Goal: Information Seeking & Learning: Find specific fact

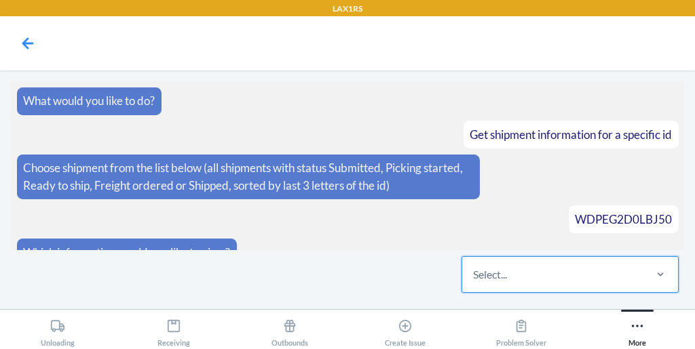
scroll to position [5827, 0]
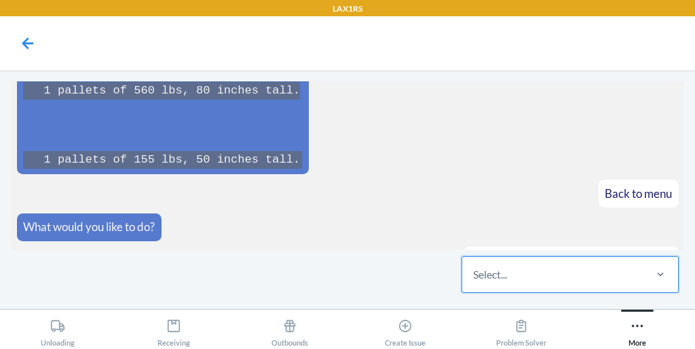
type input "W8FSBR2YGOPMP"
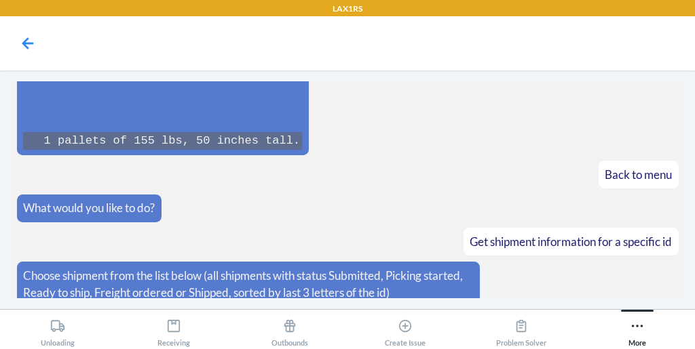
scroll to position [5894, 0]
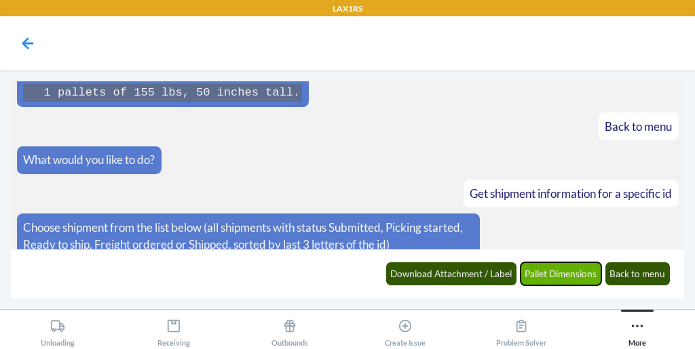
click at [557, 272] on button "Pallet Dimensions" at bounding box center [560, 274] width 81 height 23
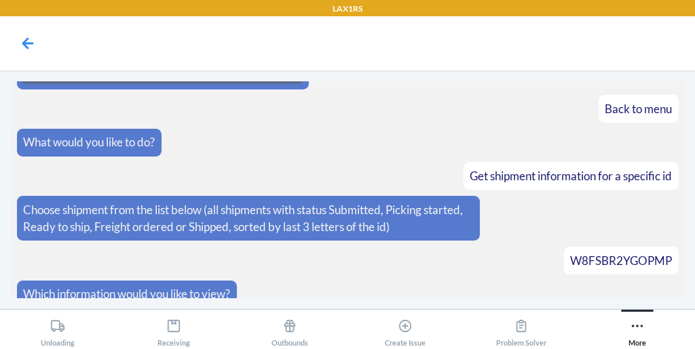
scroll to position [5960, 0]
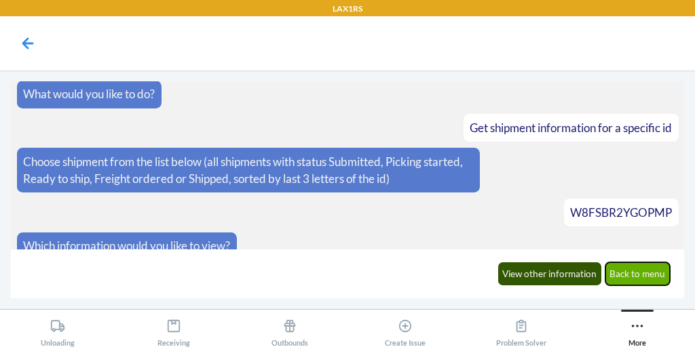
click at [637, 277] on button "Back to menu" at bounding box center [637, 274] width 65 height 23
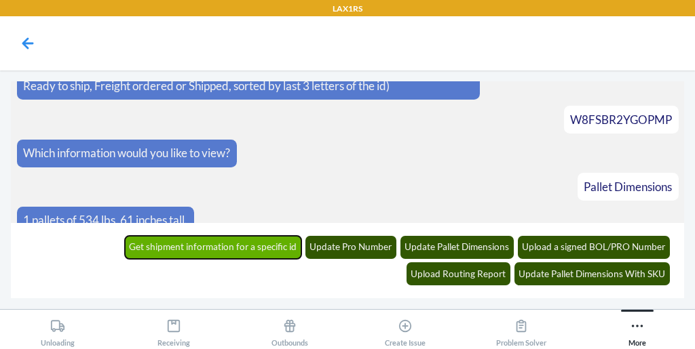
click at [155, 243] on button "Get shipment information for a specific id" at bounding box center [213, 247] width 177 height 23
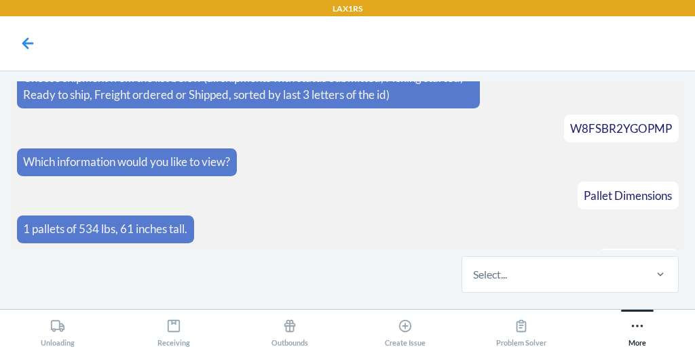
scroll to position [6109, 0]
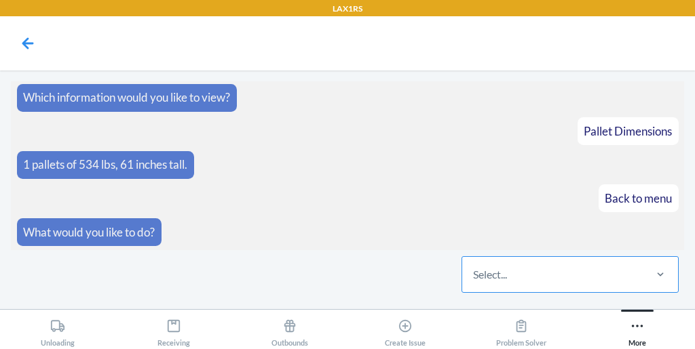
click at [518, 274] on div "Select..." at bounding box center [552, 274] width 180 height 35
click at [474, 274] on input "Select..." at bounding box center [473, 275] width 1 height 16
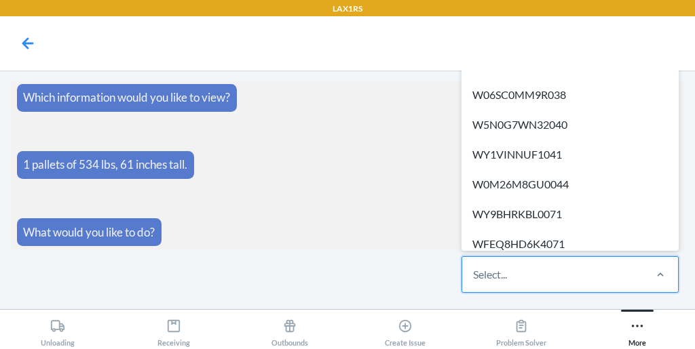
paste input "WMYOAAJC5AQ2P"
type input "WMYOAAJC5AQ2P"
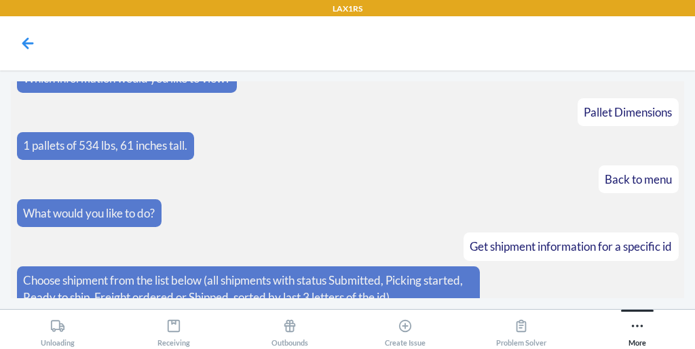
scroll to position [6176, 0]
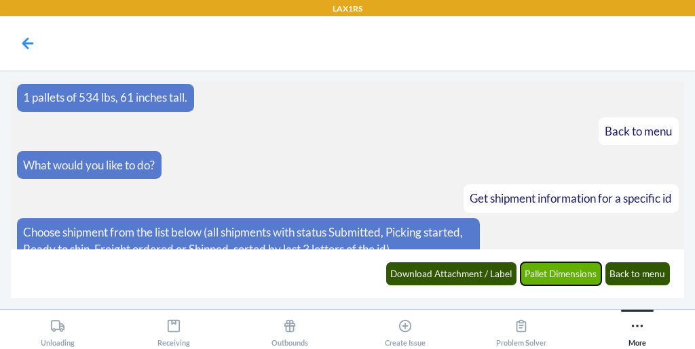
click at [560, 271] on button "Pallet Dimensions" at bounding box center [560, 274] width 81 height 23
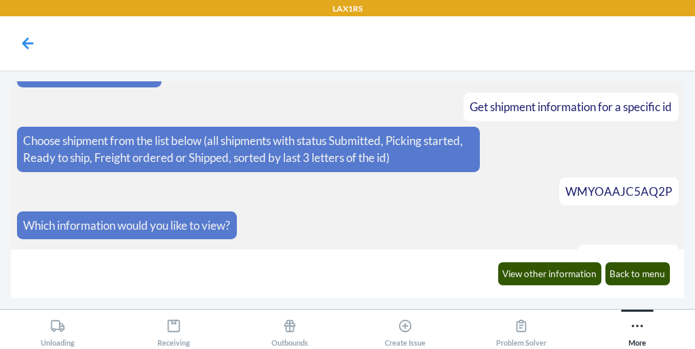
scroll to position [6358, 0]
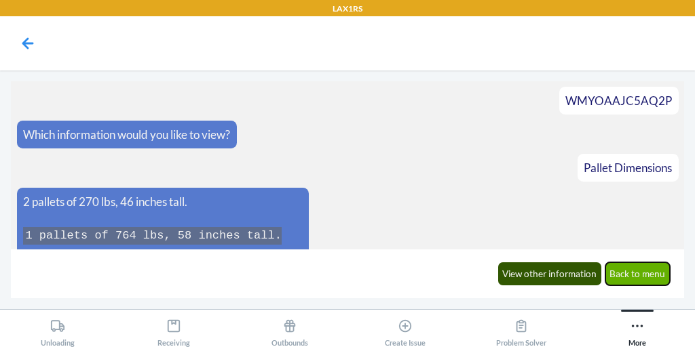
click at [627, 276] on button "Back to menu" at bounding box center [637, 274] width 65 height 23
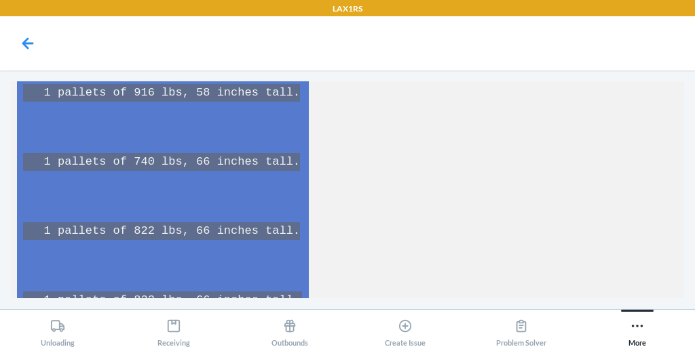
scroll to position [6715, 0]
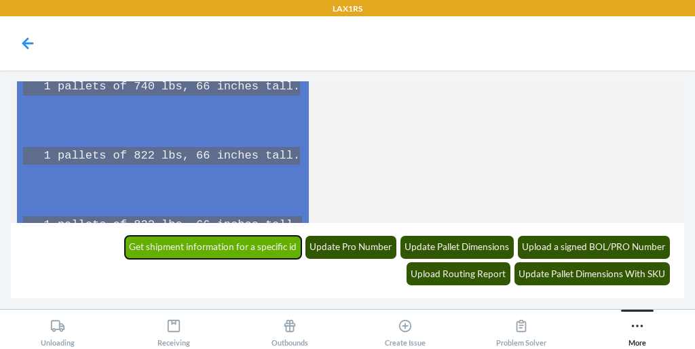
click at [125, 255] on button "Get shipment information for a specific id" at bounding box center [213, 247] width 177 height 23
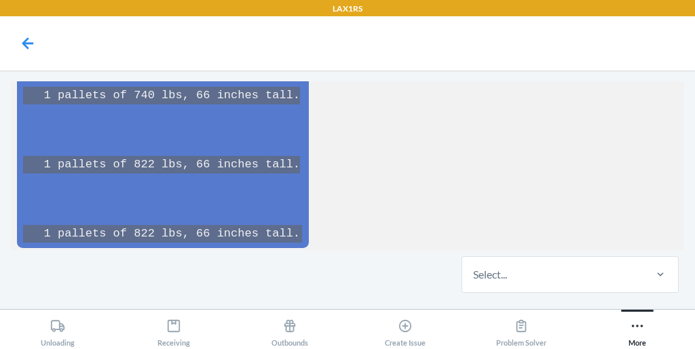
scroll to position [6771, 0]
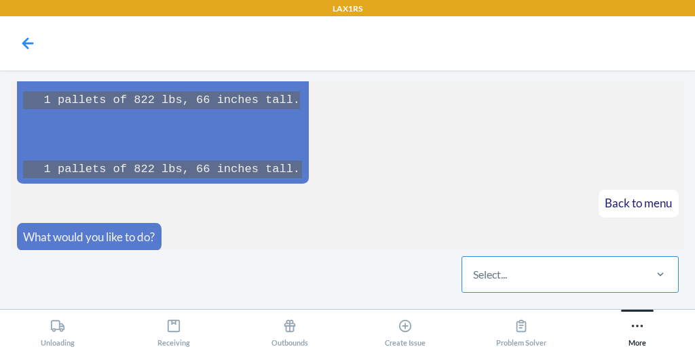
click at [518, 280] on div "Select..." at bounding box center [552, 274] width 180 height 35
click at [474, 280] on input "Select..." at bounding box center [473, 275] width 1 height 16
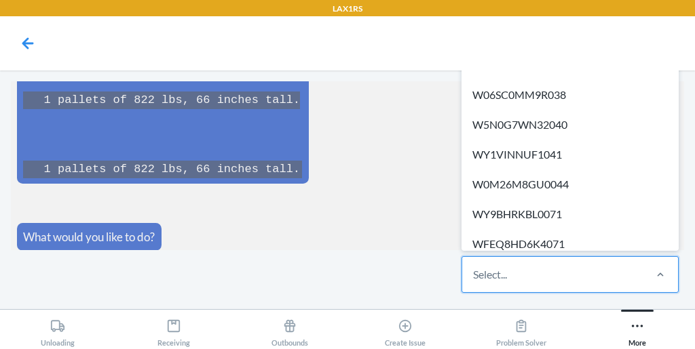
paste input "W4WRXTOBVDF16"
type input "W4WRXTOBVDF16"
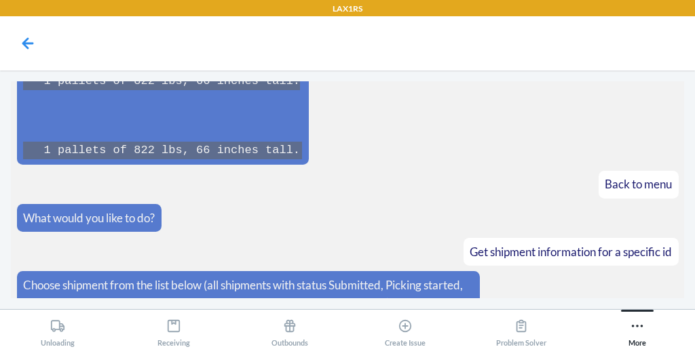
scroll to position [6838, 0]
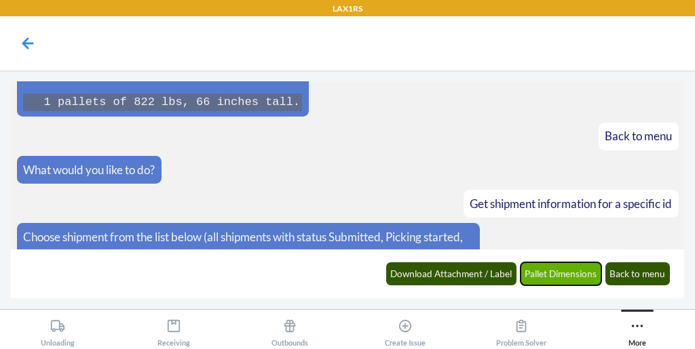
click at [543, 282] on button "Pallet Dimensions" at bounding box center [560, 274] width 81 height 23
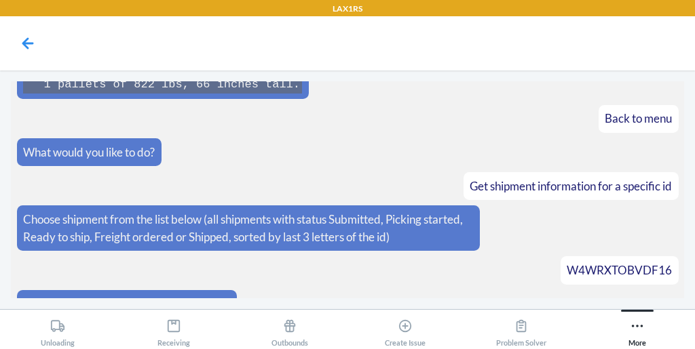
scroll to position [6938, 0]
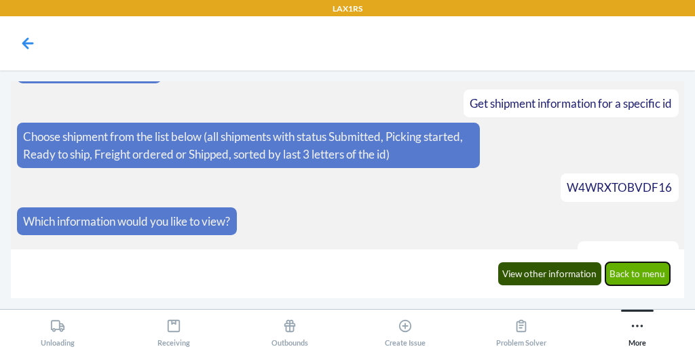
click at [634, 273] on button "Back to menu" at bounding box center [637, 274] width 65 height 23
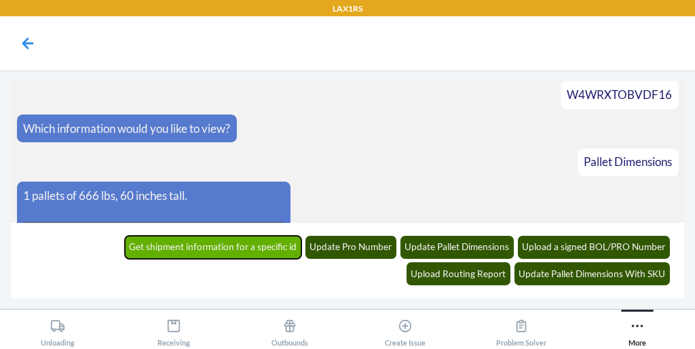
click at [126, 252] on button "Get shipment information for a specific id" at bounding box center [213, 247] width 177 height 23
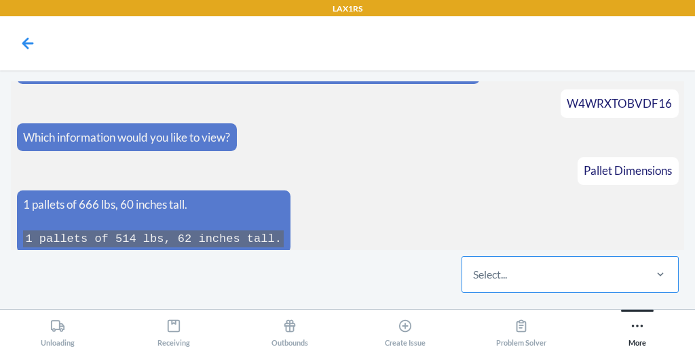
scroll to position [7087, 0]
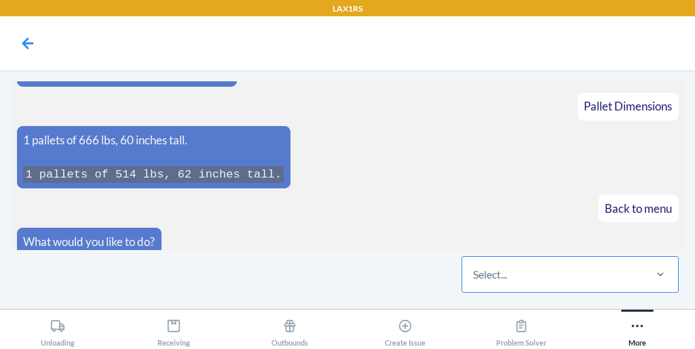
click at [522, 273] on div "Select..." at bounding box center [552, 274] width 180 height 35
click at [474, 273] on input "Select..." at bounding box center [473, 275] width 1 height 16
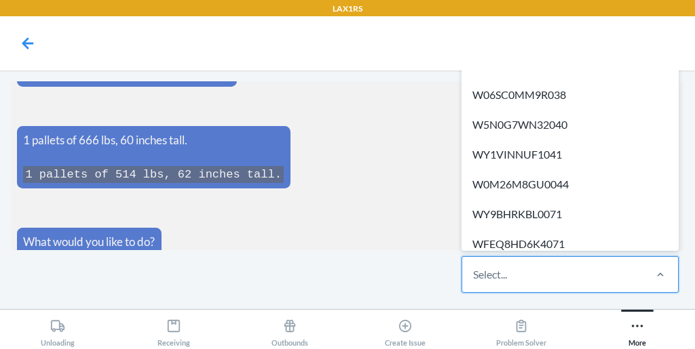
paste input "WLC002GHAEOFQ"
type input "WLC002GHAEOFQ"
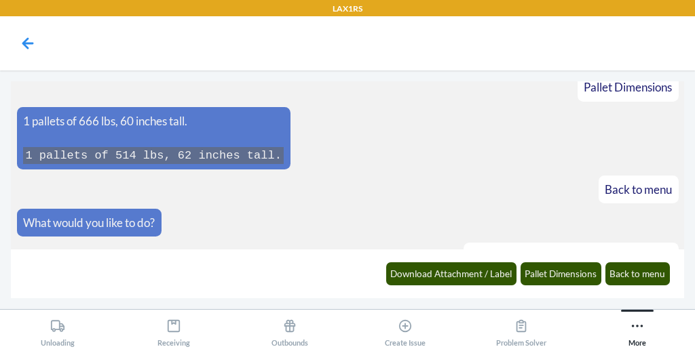
scroll to position [7154, 0]
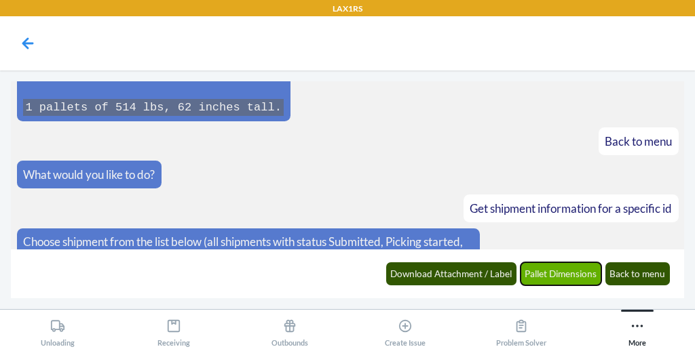
click at [554, 274] on button "Pallet Dimensions" at bounding box center [560, 274] width 81 height 23
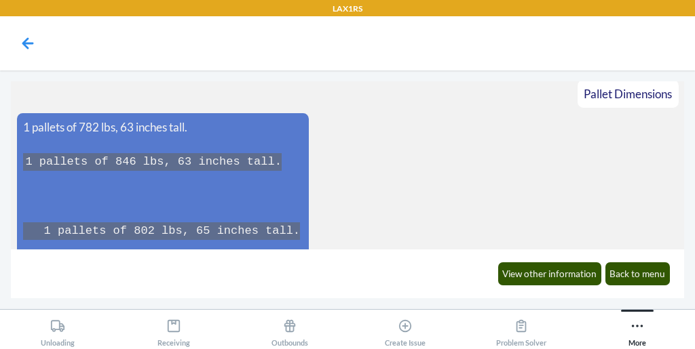
scroll to position [7373, 0]
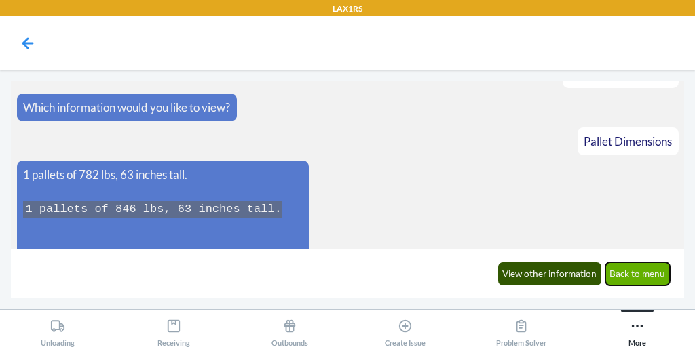
click at [619, 285] on button "Back to menu" at bounding box center [637, 274] width 65 height 23
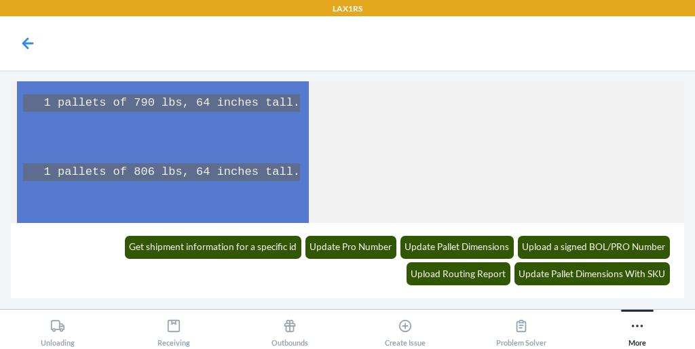
scroll to position [7693, 0]
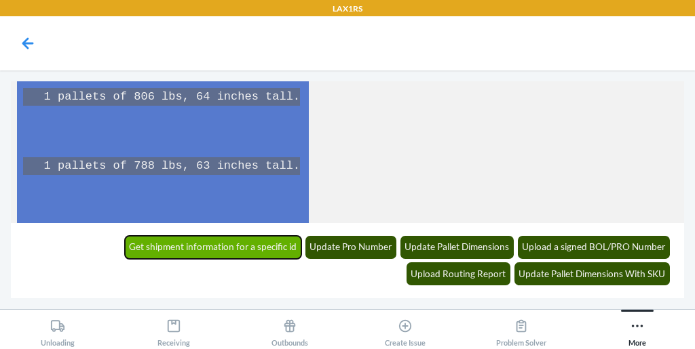
click at [125, 239] on button "Get shipment information for a specific id" at bounding box center [213, 247] width 177 height 23
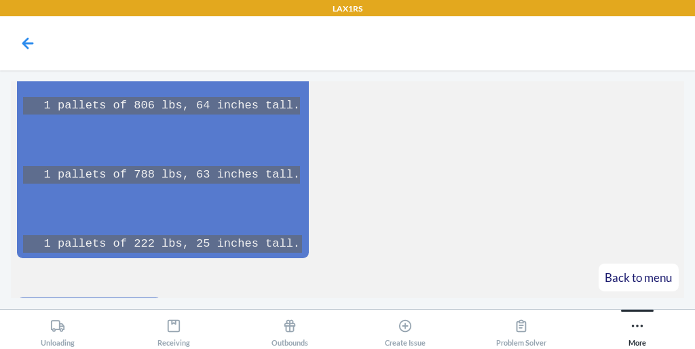
scroll to position [7749, 0]
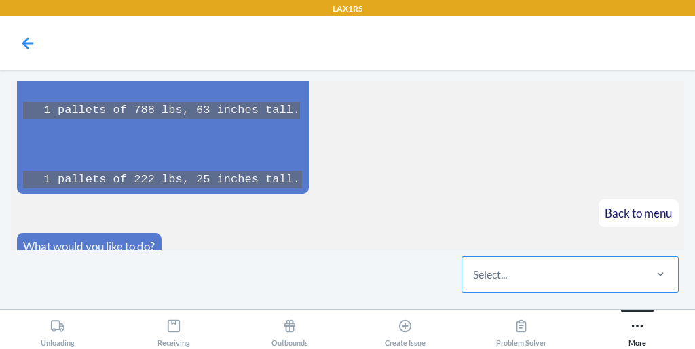
click at [481, 279] on div "Select..." at bounding box center [490, 275] width 34 height 16
click at [474, 279] on input "Select..." at bounding box center [473, 275] width 1 height 16
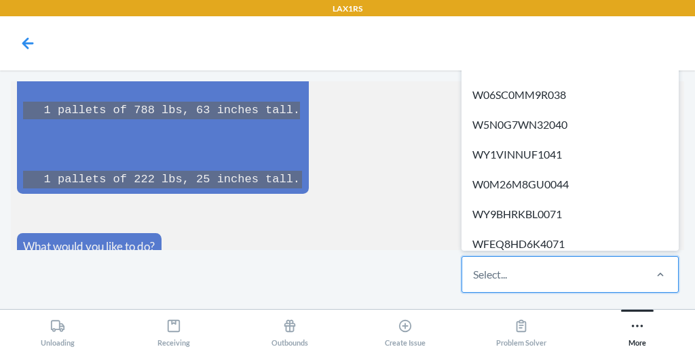
paste input "WX8ISQ3ENFT4G"
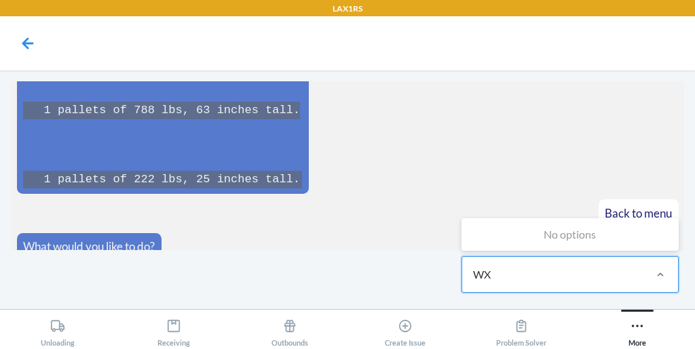
type input "W"
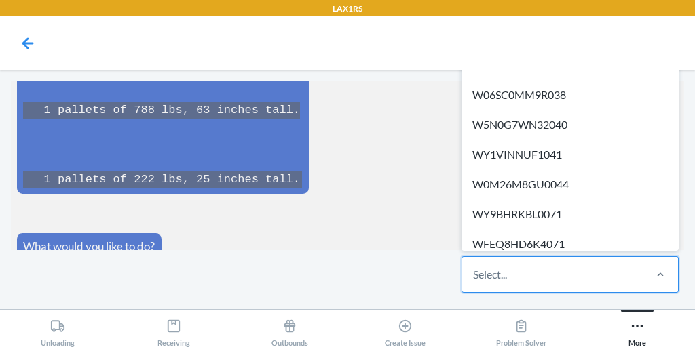
paste input "WX8ISQ3ENFT4G"
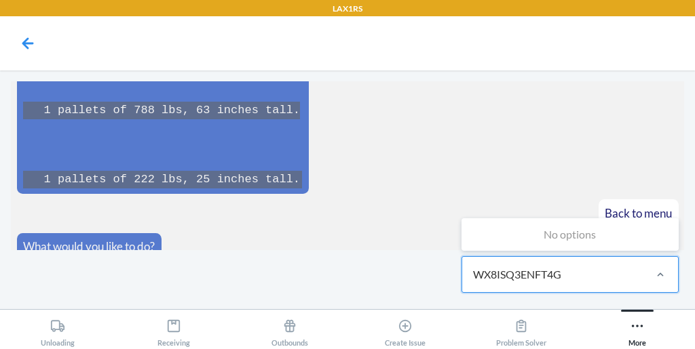
type input "WX8ISQ3ENFT4G"
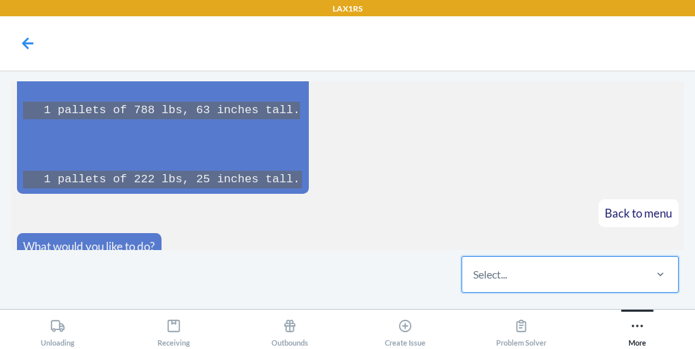
paste input "W134KNNSV9QN9"
type input "W134KNNSV9QN9"
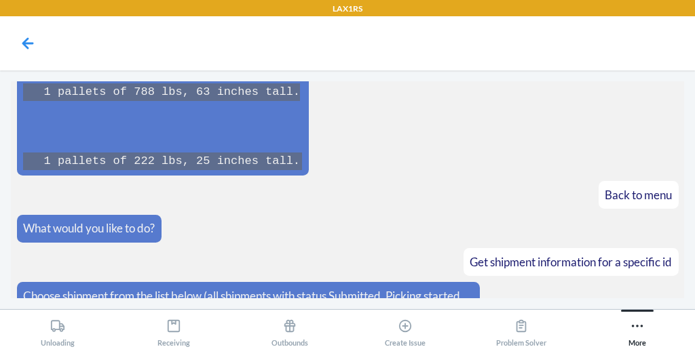
scroll to position [7815, 0]
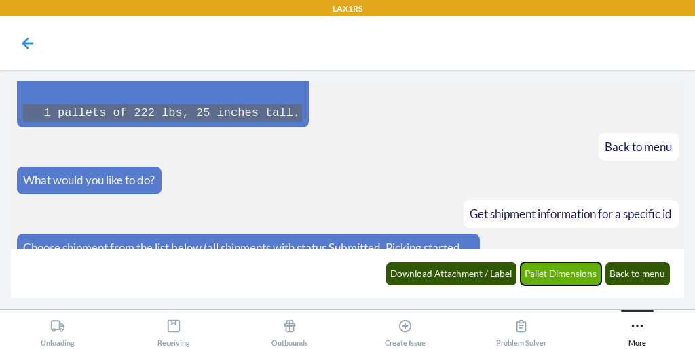
click at [540, 275] on button "Pallet Dimensions" at bounding box center [560, 274] width 81 height 23
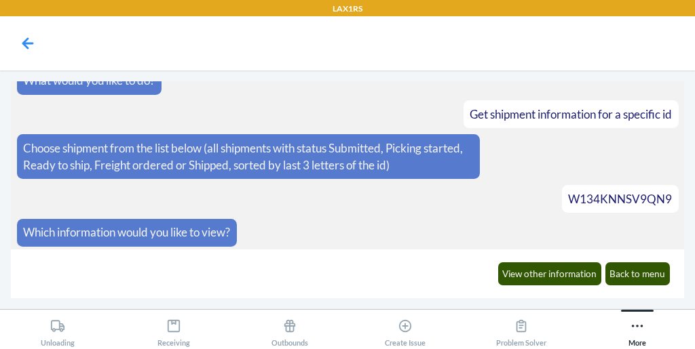
scroll to position [7886, 0]
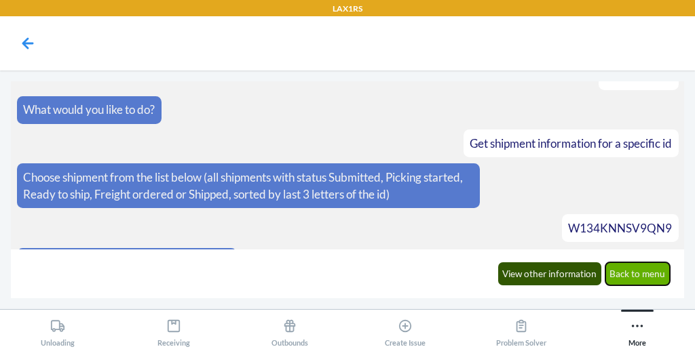
click at [611, 271] on button "Back to menu" at bounding box center [637, 274] width 65 height 23
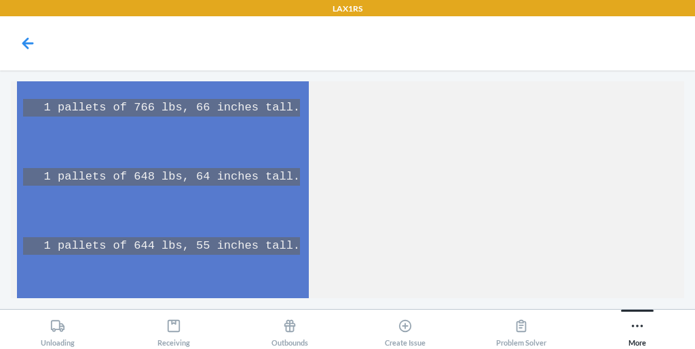
scroll to position [8424, 0]
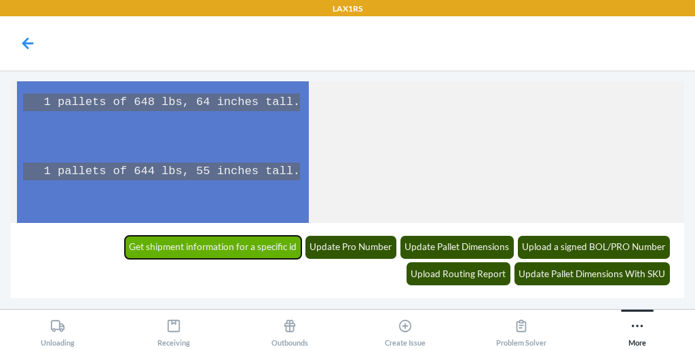
click at [142, 246] on button "Get shipment information for a specific id" at bounding box center [213, 247] width 177 height 23
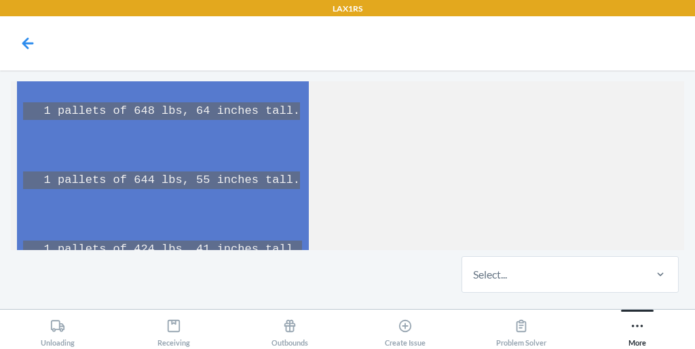
scroll to position [8480, 0]
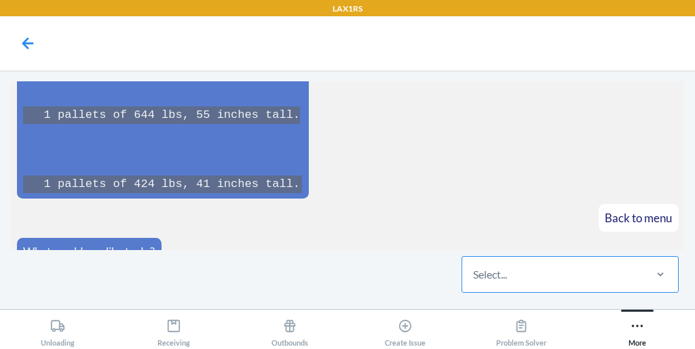
click at [480, 276] on div "Select..." at bounding box center [490, 275] width 34 height 16
click at [474, 276] on input "Select..." at bounding box center [473, 275] width 1 height 16
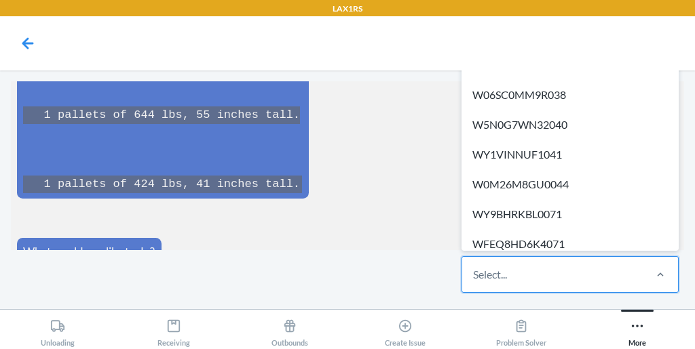
paste input "WQMS781TGDKSD"
type input "WQMS781TGDKSD"
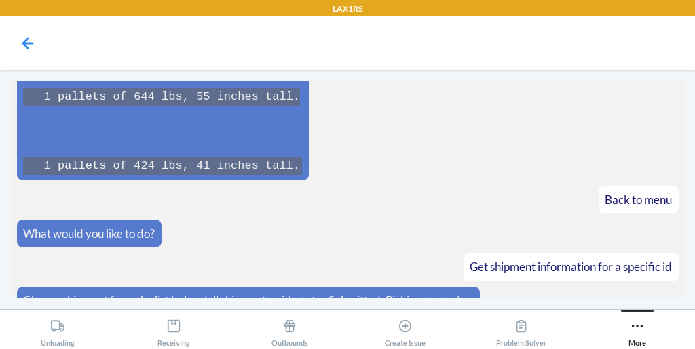
scroll to position [8547, 0]
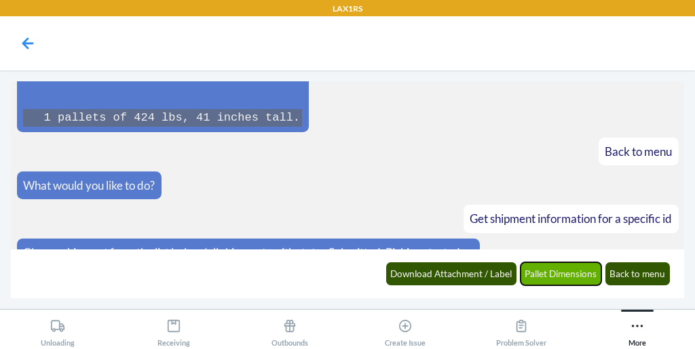
click at [568, 269] on button "Pallet Dimensions" at bounding box center [560, 274] width 81 height 23
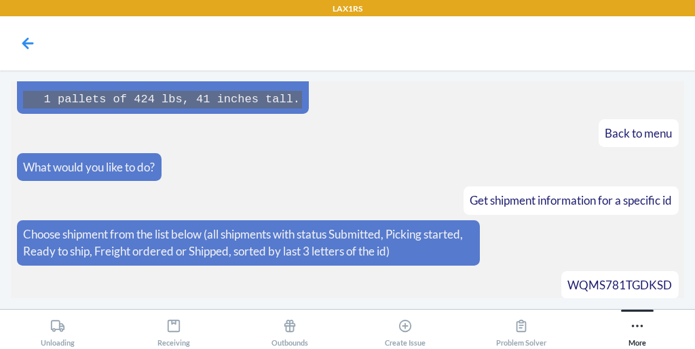
scroll to position [8749, 0]
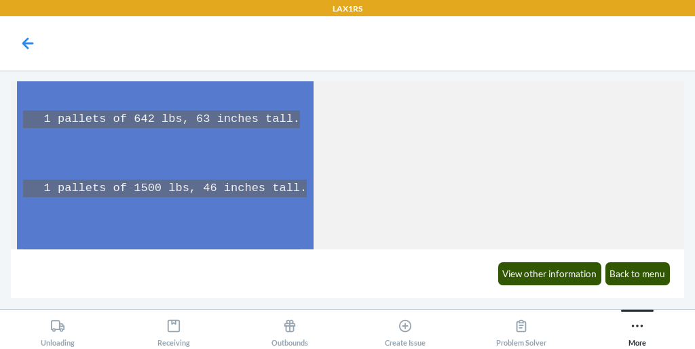
scroll to position [9547, 0]
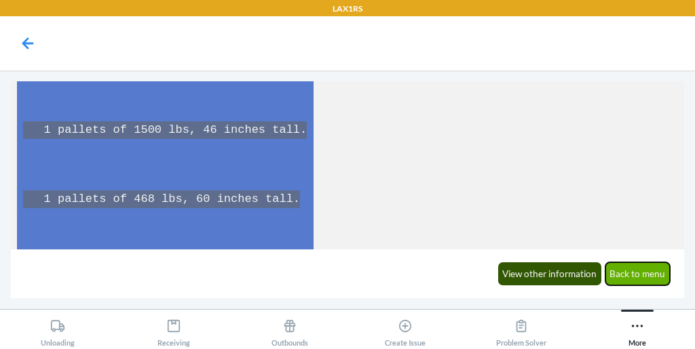
click at [642, 280] on button "Back to menu" at bounding box center [637, 274] width 65 height 23
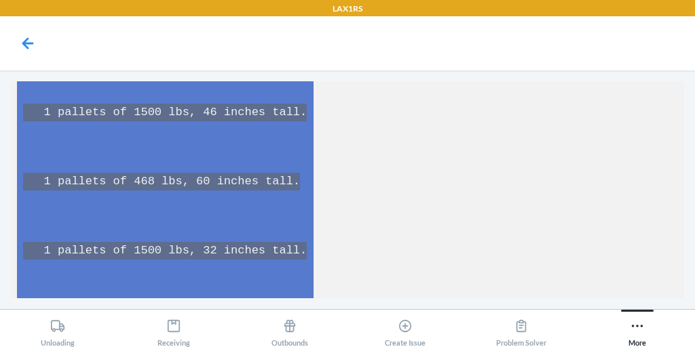
scroll to position [9640, 0]
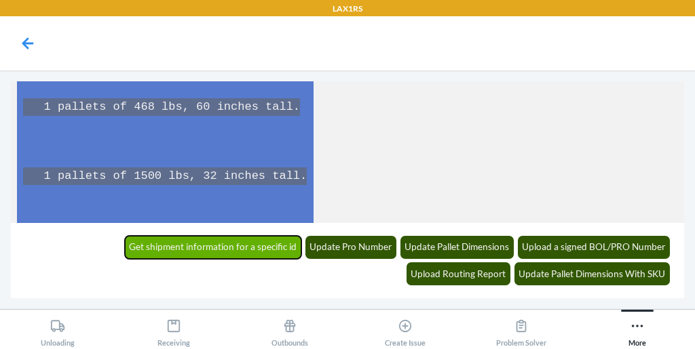
click at [141, 246] on button "Get shipment information for a specific id" at bounding box center [213, 247] width 177 height 23
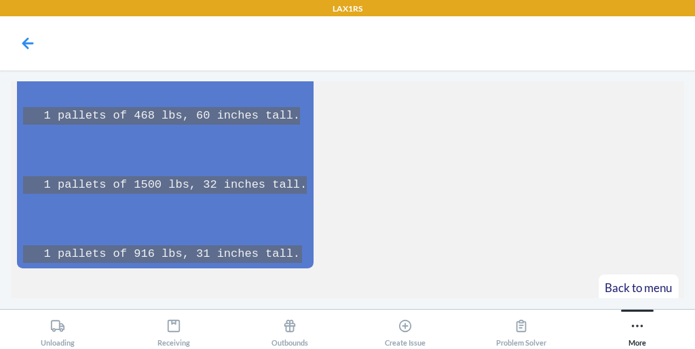
scroll to position [9695, 0]
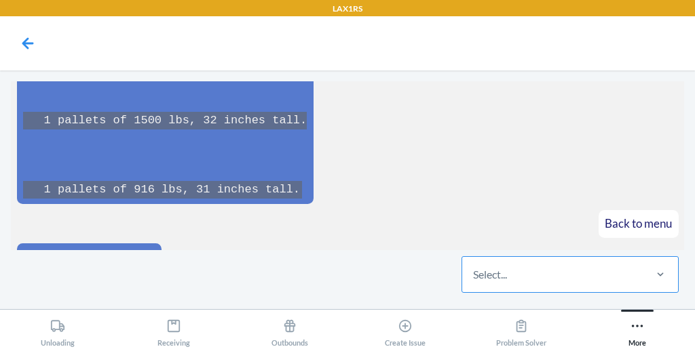
click at [490, 279] on div "Select..." at bounding box center [490, 275] width 34 height 16
click at [474, 279] on input "Select..." at bounding box center [473, 275] width 1 height 16
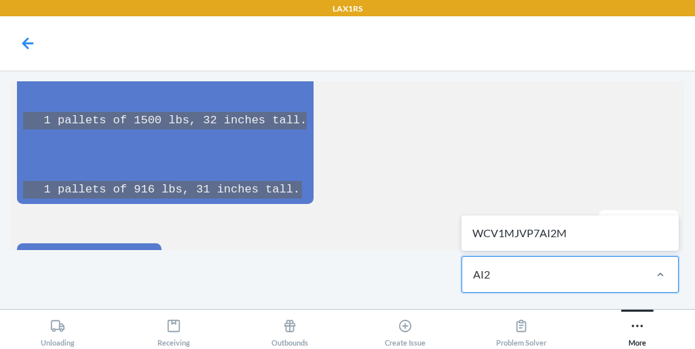
type input "AI2M"
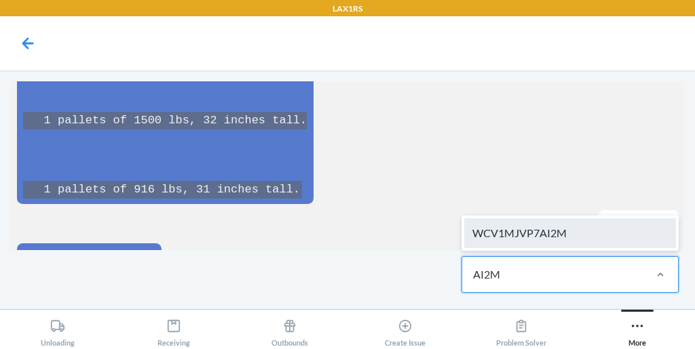
click at [565, 244] on div "WCV1MJVP7AI2M" at bounding box center [570, 233] width 212 height 30
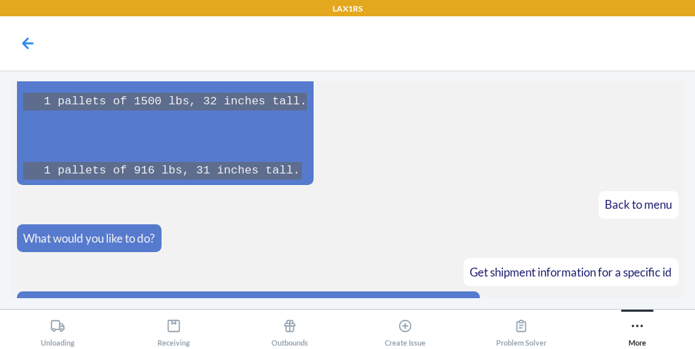
scroll to position [9762, 0]
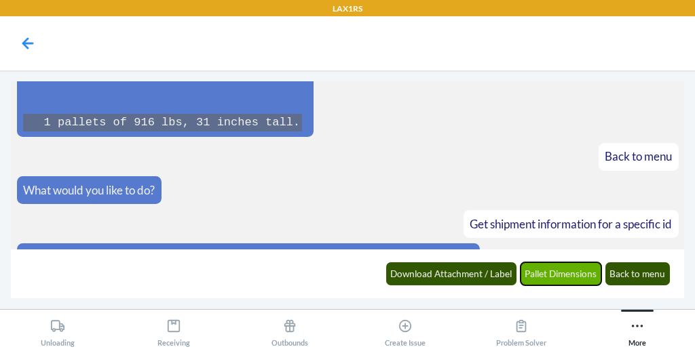
click at [558, 284] on button "Pallet Dimensions" at bounding box center [560, 274] width 81 height 23
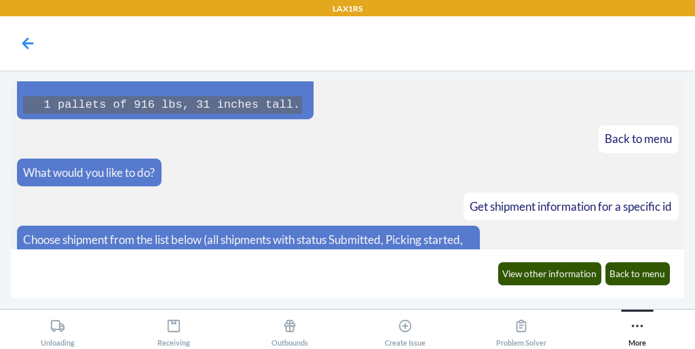
scroll to position [9828, 0]
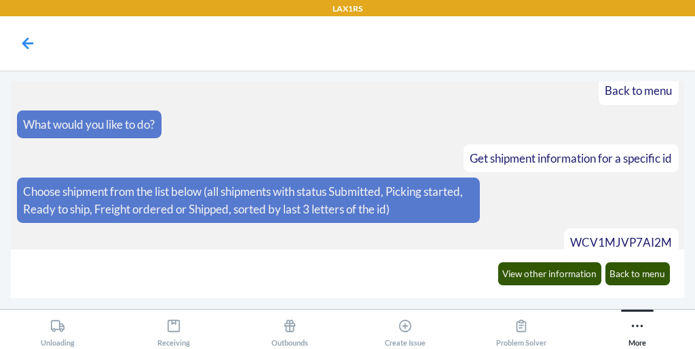
drag, startPoint x: 632, startPoint y: 132, endPoint x: 366, endPoint y: 170, distance: 269.2
click at [366, 263] on article "Which information would you like to view?" at bounding box center [347, 277] width 661 height 28
drag, startPoint x: 572, startPoint y: 128, endPoint x: 624, endPoint y: 147, distance: 55.8
click at [624, 147] on section "What would you like to do? Get shipment information for a specific id Choose sh…" at bounding box center [347, 165] width 673 height 168
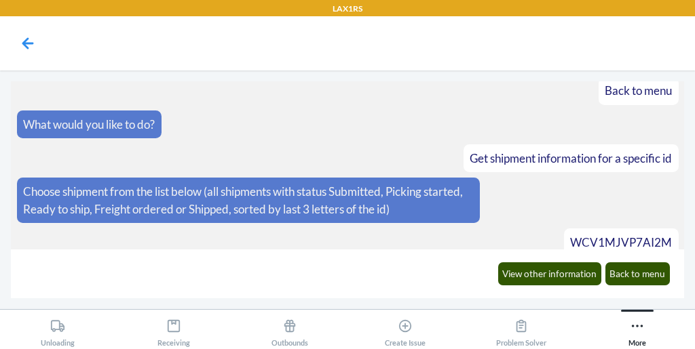
click at [608, 235] on span "WCV1MJVP7AI2M" at bounding box center [621, 242] width 102 height 14
copy span "WCV1MJVP7AI2M"
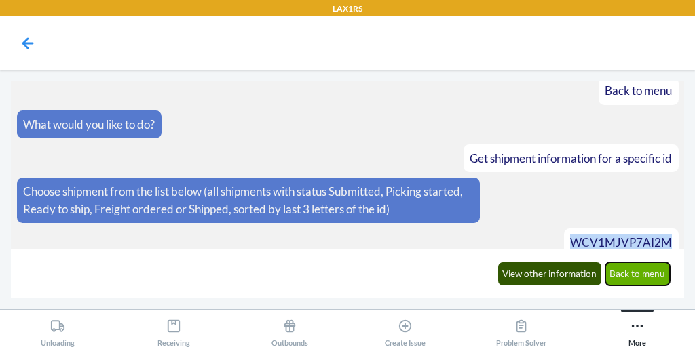
click at [647, 268] on button "Back to menu" at bounding box center [637, 274] width 65 height 23
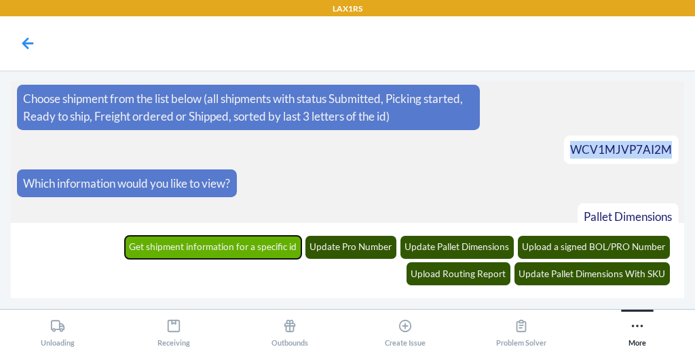
click at [132, 246] on button "Get shipment information for a specific id" at bounding box center [213, 247] width 177 height 23
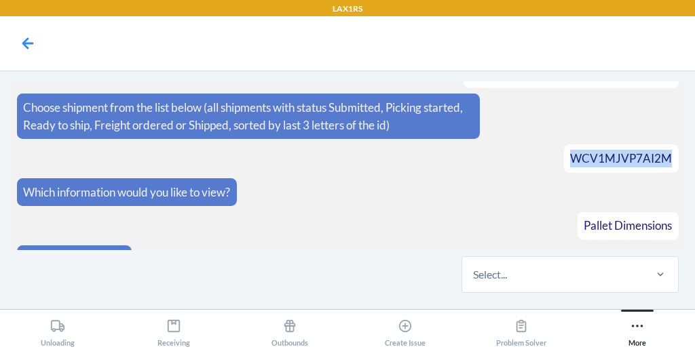
scroll to position [9977, 0]
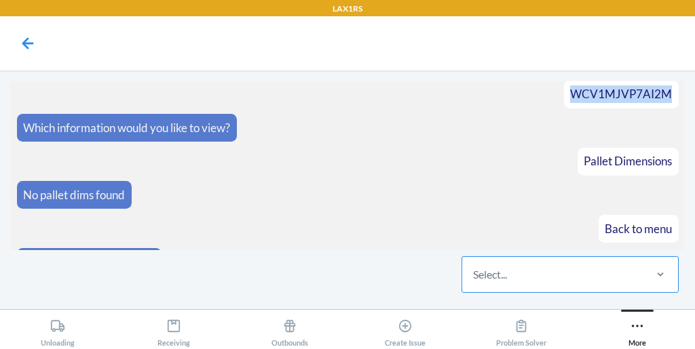
click at [518, 263] on div "Select..." at bounding box center [552, 274] width 180 height 35
click at [474, 267] on input "Select..." at bounding box center [473, 275] width 1 height 16
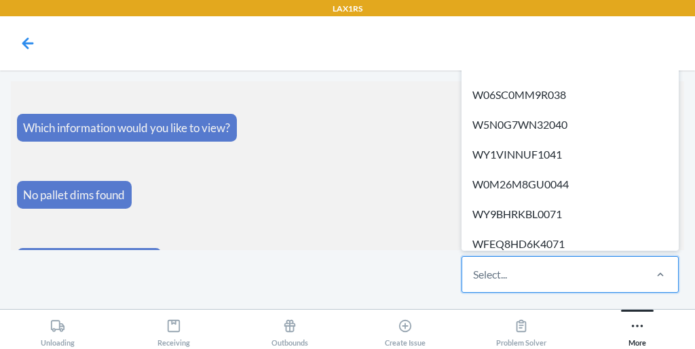
paste input "WC7C8NDAATIEB"
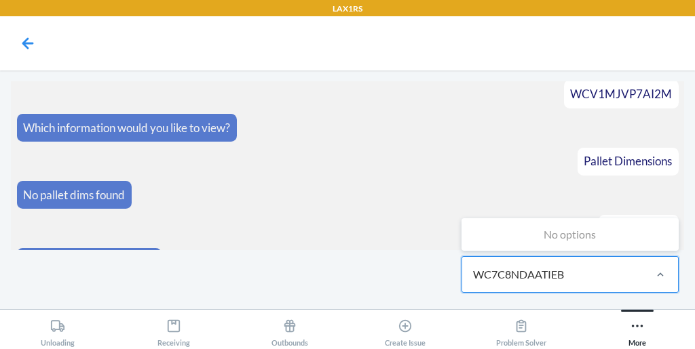
type input "WC7C8NDAATIEB"
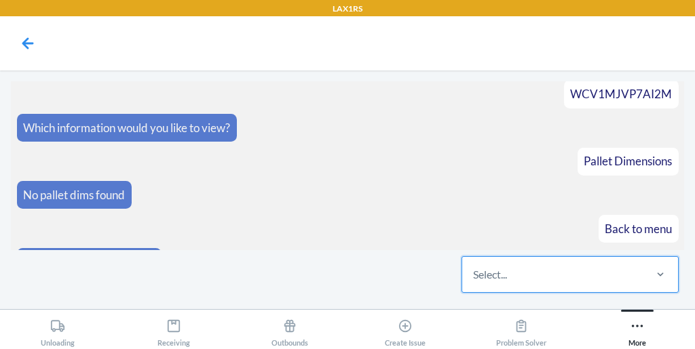
paste input "WC7C8NDAATIEB"
type input "WC7C8NDAATIEB"
click at [546, 286] on div "Select..." at bounding box center [552, 274] width 180 height 35
click at [474, 283] on input "0 results available. Select is focused ,type to refine list, press Down to open…" at bounding box center [473, 275] width 1 height 16
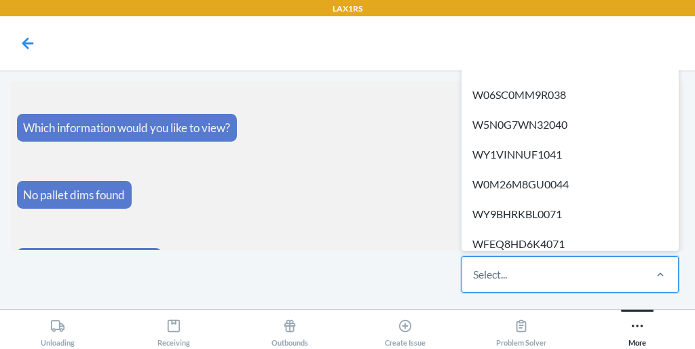
paste input "WUUP81F8EIS2N"
type input "WUUP81F8EIS2N"
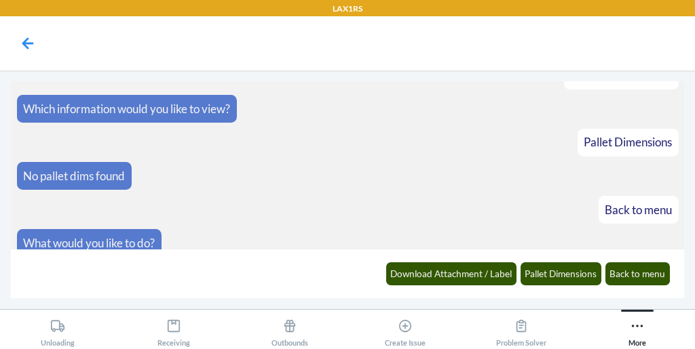
scroll to position [10044, 0]
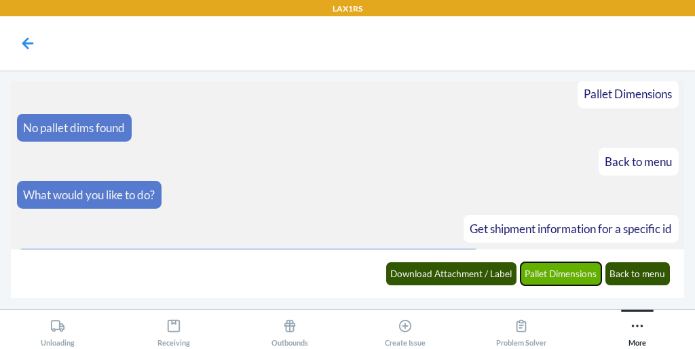
click at [573, 273] on button "Pallet Dimensions" at bounding box center [560, 274] width 81 height 23
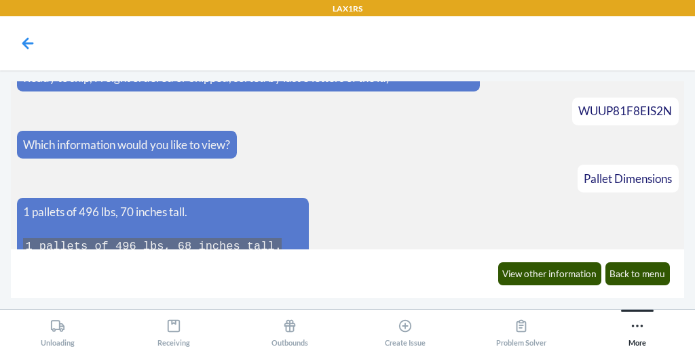
scroll to position [10283, 0]
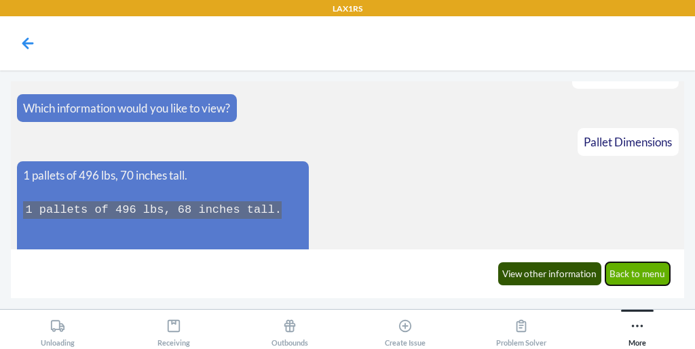
click at [632, 269] on button "Back to menu" at bounding box center [637, 274] width 65 height 23
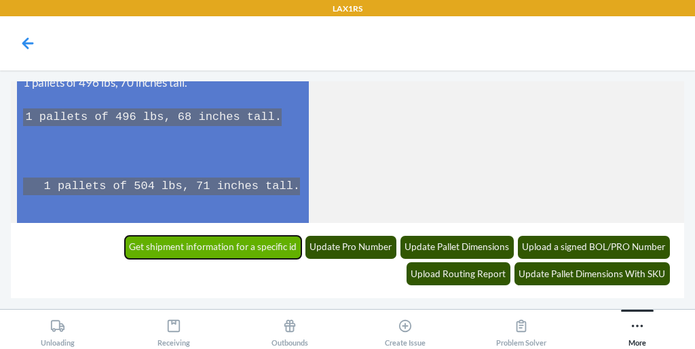
click at [125, 242] on button "Get shipment information for a specific id" at bounding box center [213, 247] width 177 height 23
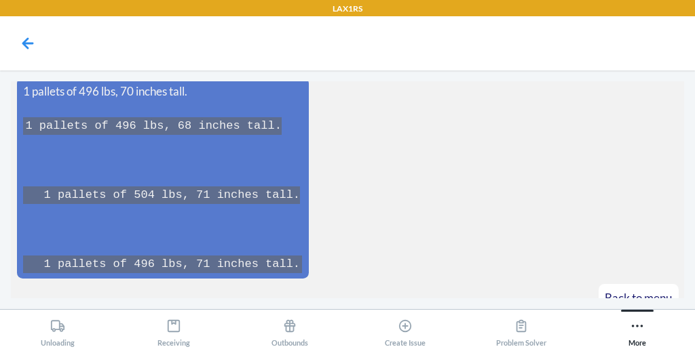
scroll to position [10431, 0]
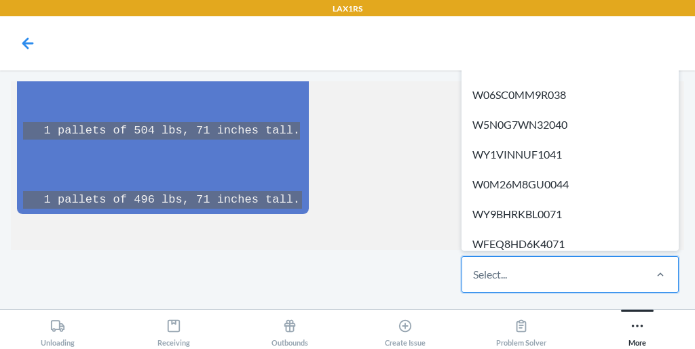
click at [486, 284] on div "Select..." at bounding box center [552, 274] width 180 height 35
click at [474, 283] on input "option WTKCUN5AGD00M focused, 1 of 694. 694 results available. Use Up and Down …" at bounding box center [473, 275] width 1 height 16
paste input "W4NM73RBMTDIQ"
type input "W4NM73RBMTDIQ"
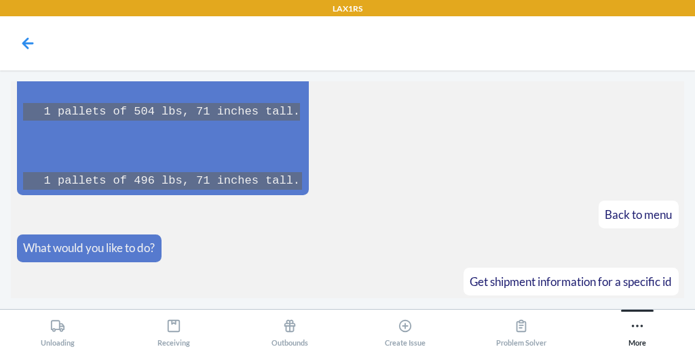
scroll to position [10498, 0]
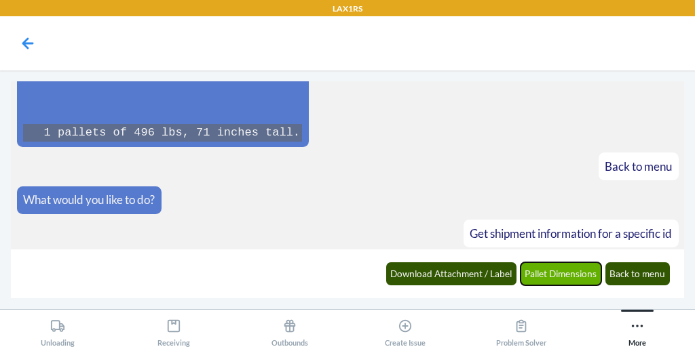
click at [537, 271] on button "Pallet Dimensions" at bounding box center [560, 274] width 81 height 23
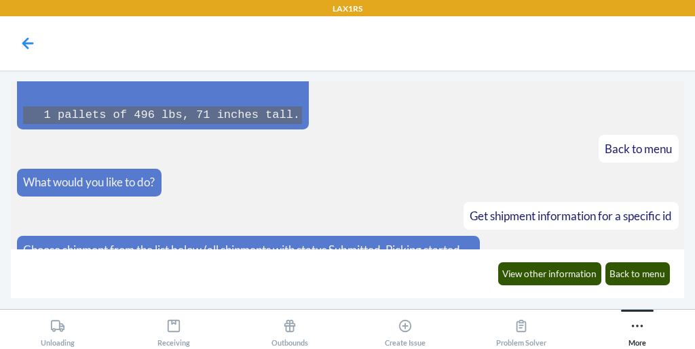
scroll to position [10700, 0]
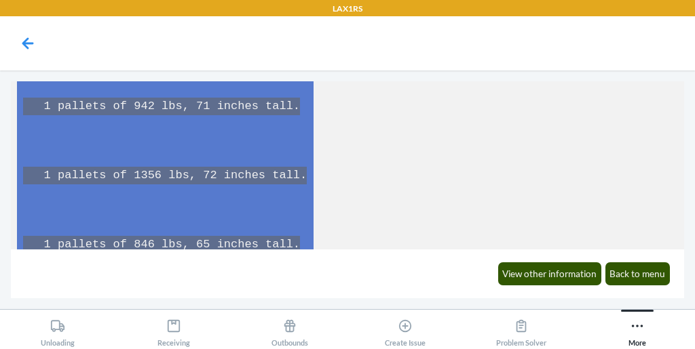
scroll to position [12052, 0]
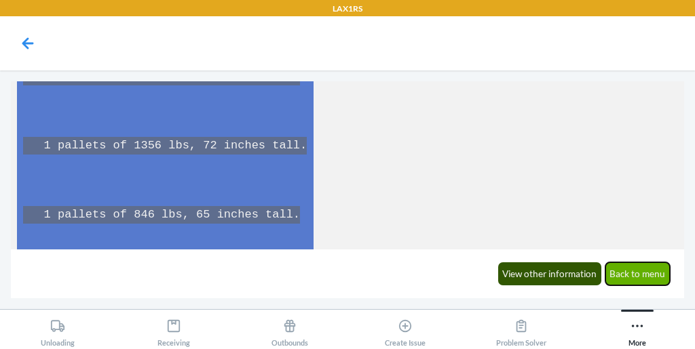
click at [642, 265] on button "Back to menu" at bounding box center [637, 274] width 65 height 23
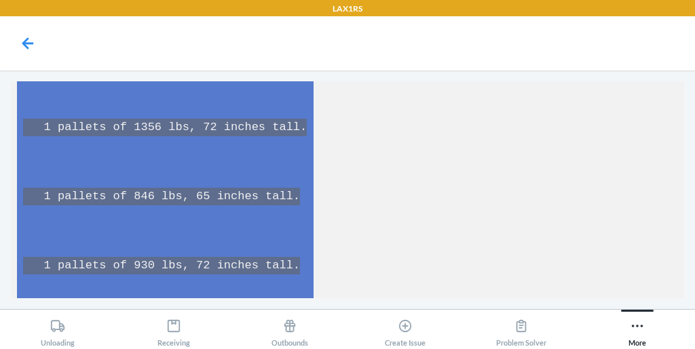
scroll to position [12145, 0]
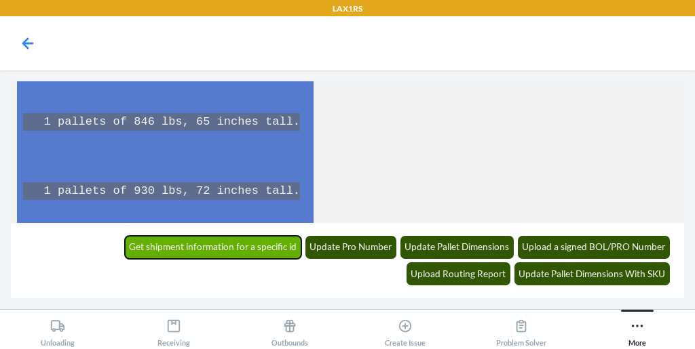
click at [125, 245] on button "Get shipment information for a specific id" at bounding box center [213, 247] width 177 height 23
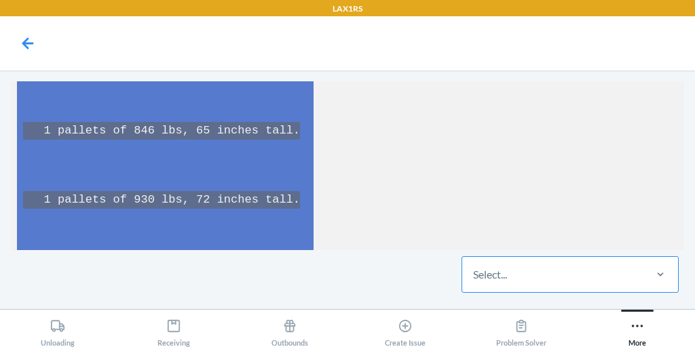
scroll to position [12200, 0]
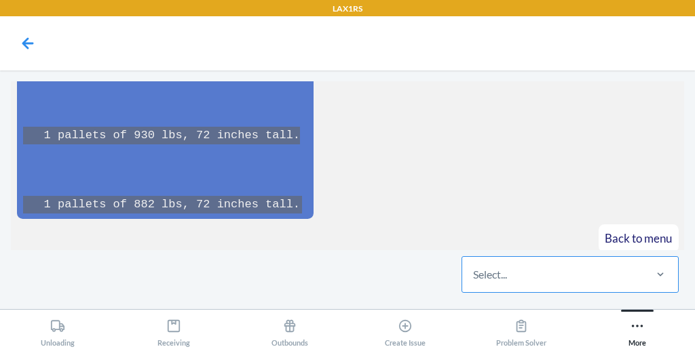
click at [522, 272] on div "Select..." at bounding box center [552, 274] width 180 height 35
click at [474, 272] on input "Select..." at bounding box center [473, 275] width 1 height 16
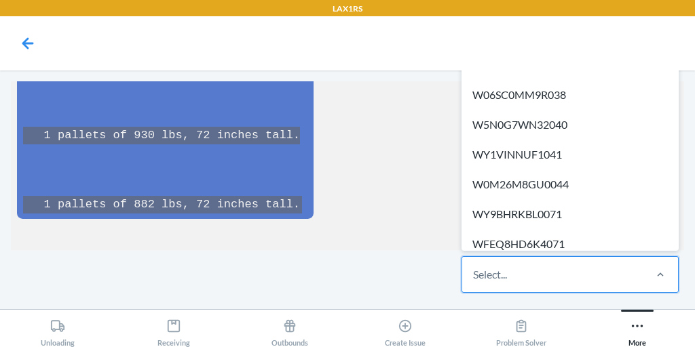
paste input "W717KIK8ZGO9N"
type input "W717KIK8ZGO9N"
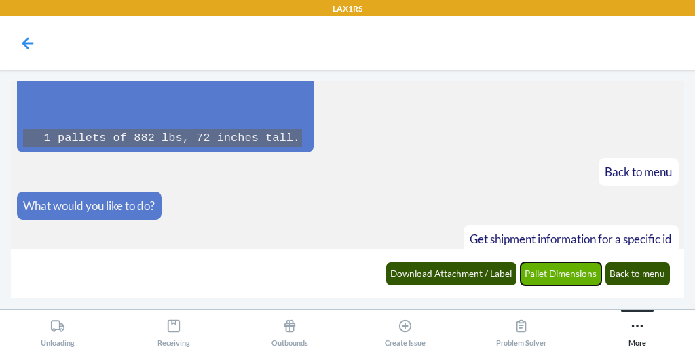
click at [583, 279] on button "Pallet Dimensions" at bounding box center [560, 274] width 81 height 23
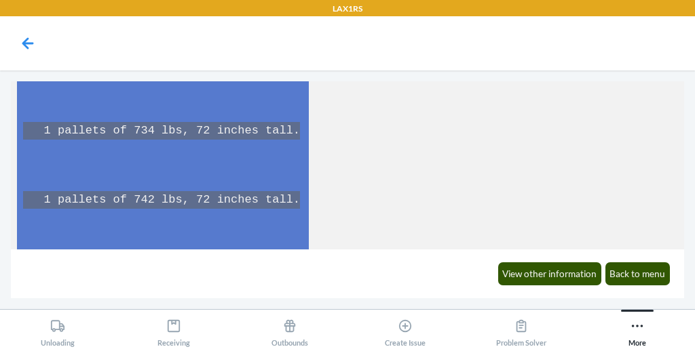
scroll to position [12783, 0]
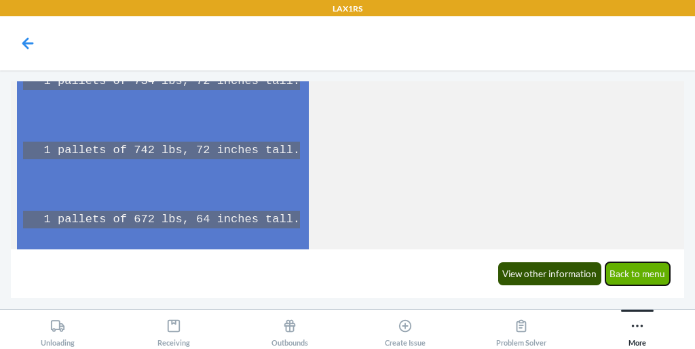
click at [621, 270] on button "Back to menu" at bounding box center [637, 274] width 65 height 23
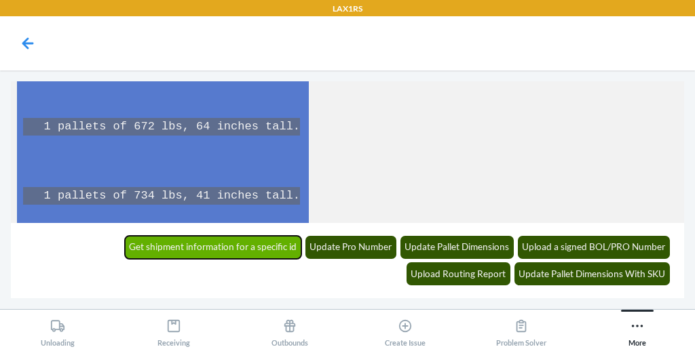
click at [142, 248] on button "Get shipment information for a specific id" at bounding box center [213, 247] width 177 height 23
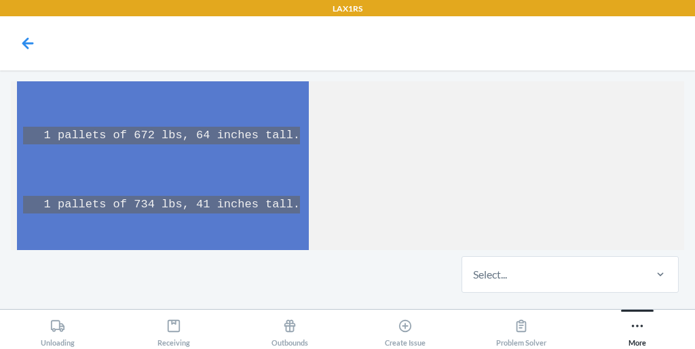
scroll to position [12932, 0]
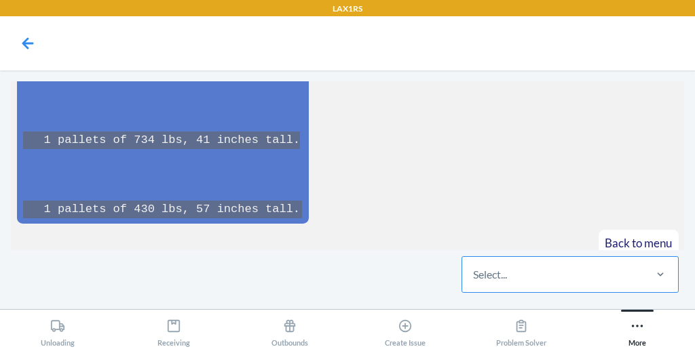
click at [490, 280] on div "Select..." at bounding box center [490, 275] width 34 height 16
click at [474, 280] on input "Select..." at bounding box center [473, 275] width 1 height 16
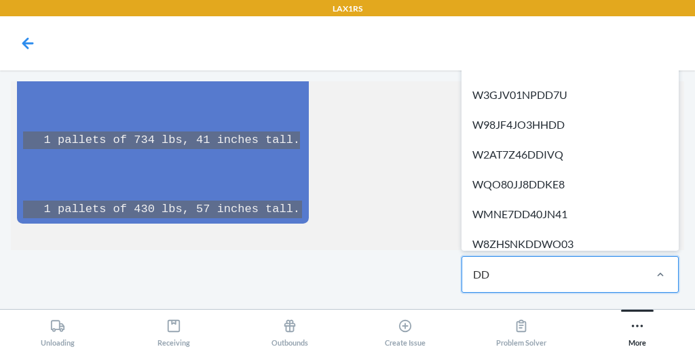
type input "DD7"
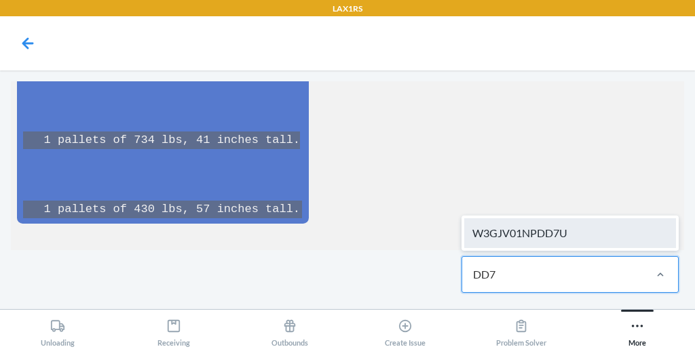
click at [535, 243] on div "W3GJV01NPDD7U" at bounding box center [570, 233] width 212 height 30
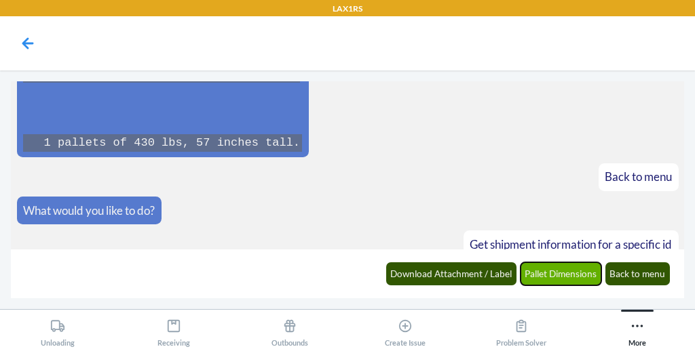
click at [540, 278] on button "Pallet Dimensions" at bounding box center [560, 274] width 81 height 23
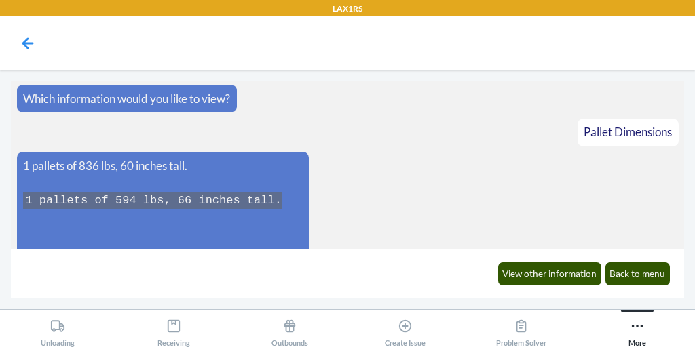
scroll to position [13310, 0]
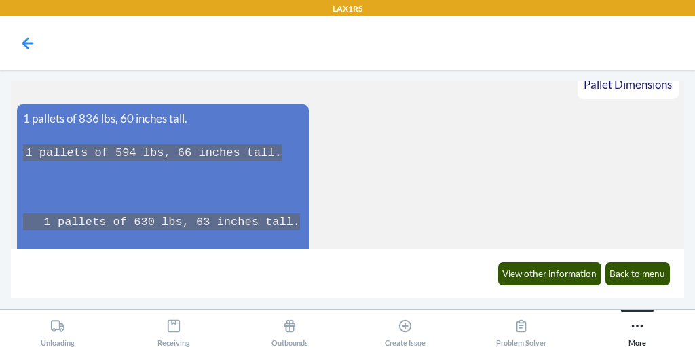
click at [175, 80] on main "What would you like to do? Get shipment information for a specific id Choose sh…" at bounding box center [347, 190] width 695 height 239
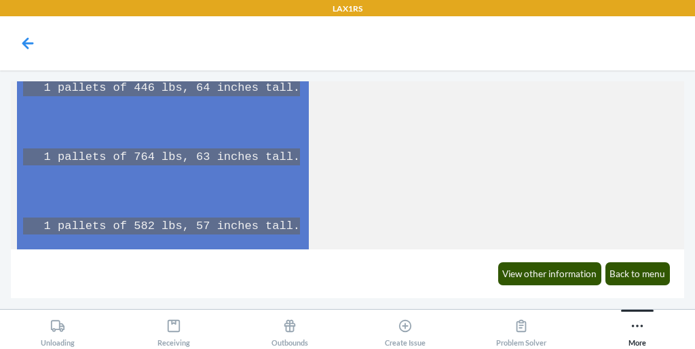
scroll to position [13514, 0]
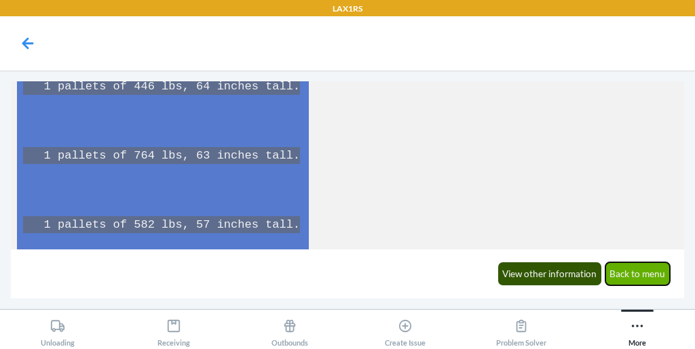
click at [633, 266] on button "Back to menu" at bounding box center [637, 274] width 65 height 23
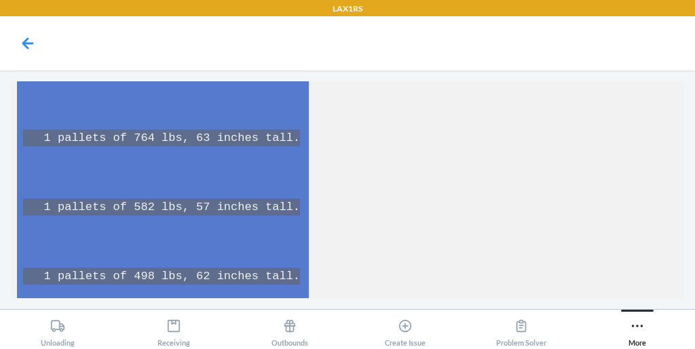
scroll to position [13607, 0]
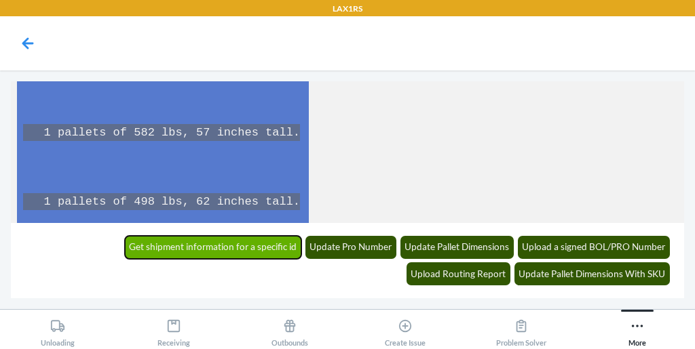
click at [168, 246] on button "Get shipment information for a specific id" at bounding box center [213, 247] width 177 height 23
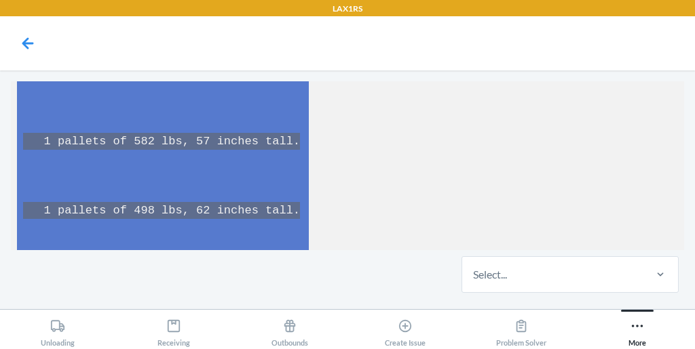
scroll to position [13663, 0]
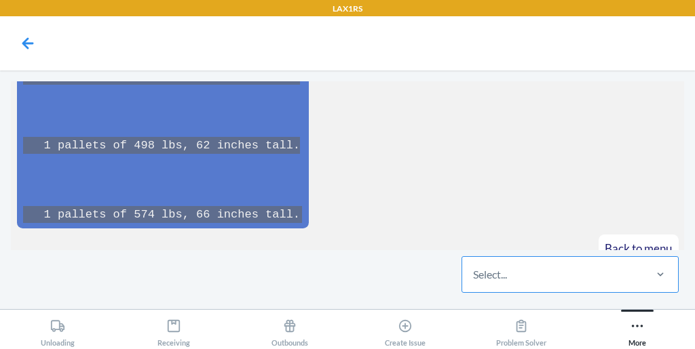
click at [636, 273] on div "Select..." at bounding box center [552, 274] width 180 height 35
click at [474, 273] on input "Select..." at bounding box center [473, 275] width 1 height 16
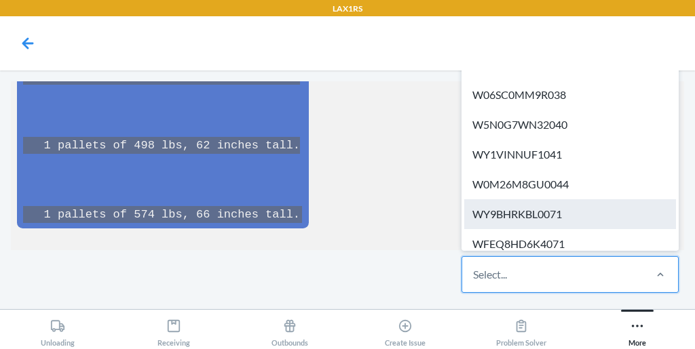
paste input "WKL27B3Q5ZQ42"
type input "WKL27B3Q5ZQ42"
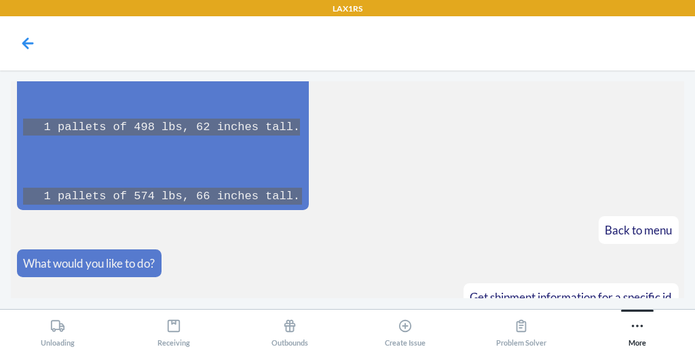
scroll to position [13729, 0]
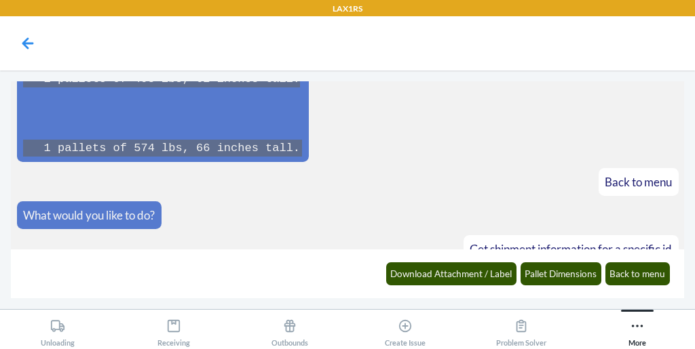
click at [539, 290] on div "Download Attachment / Label Pallet Dimensions Back to menu" at bounding box center [527, 273] width 301 height 37
click at [541, 286] on div "Download Attachment / Label Pallet Dimensions Back to menu" at bounding box center [527, 273] width 301 height 37
click at [545, 273] on button "Pallet Dimensions" at bounding box center [560, 274] width 81 height 23
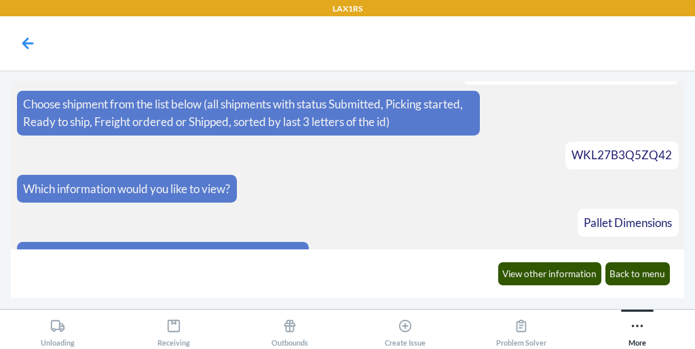
scroll to position [13934, 0]
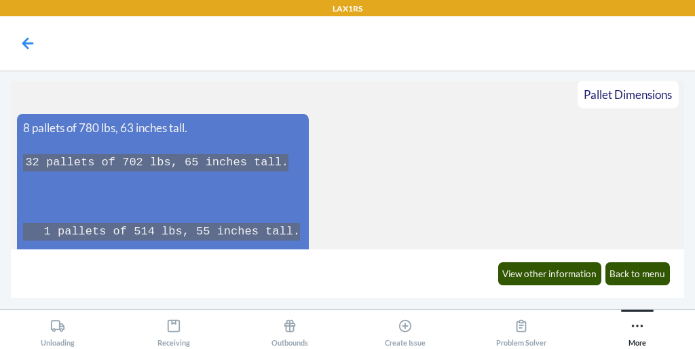
scroll to position [14033, 0]
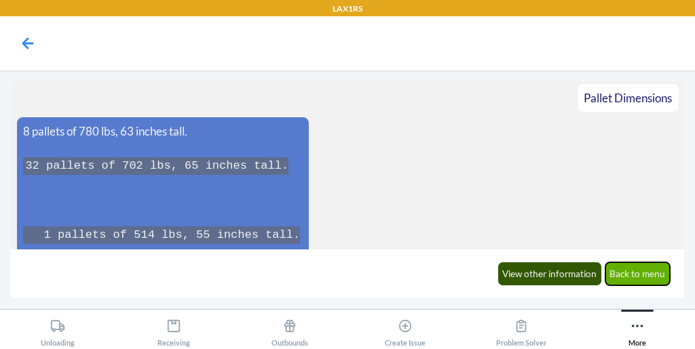
click at [628, 269] on button "Back to menu" at bounding box center [637, 274] width 65 height 23
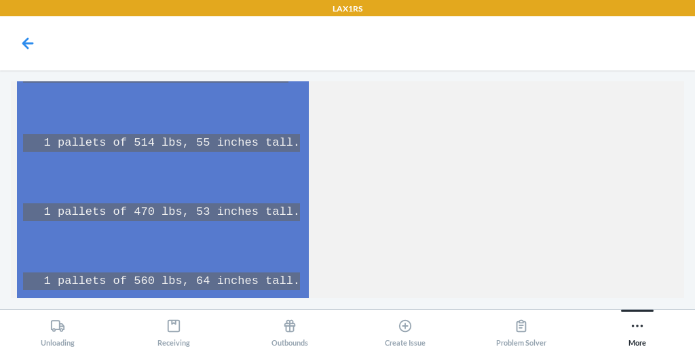
scroll to position [14200, 0]
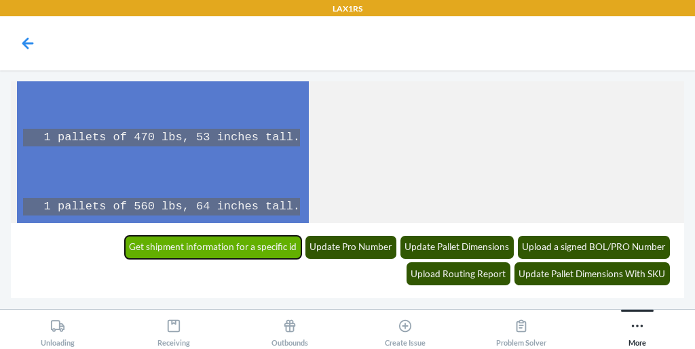
click at [139, 246] on button "Get shipment information for a specific id" at bounding box center [213, 247] width 177 height 23
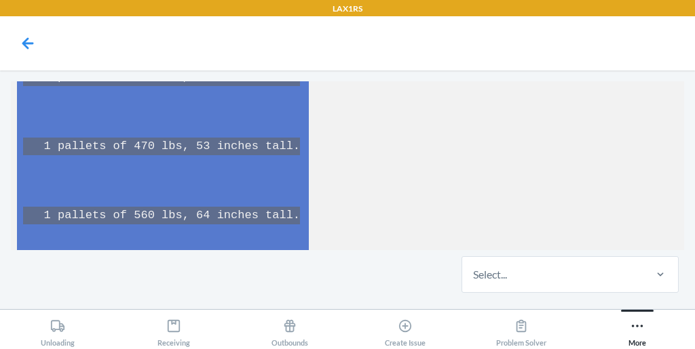
scroll to position [14255, 0]
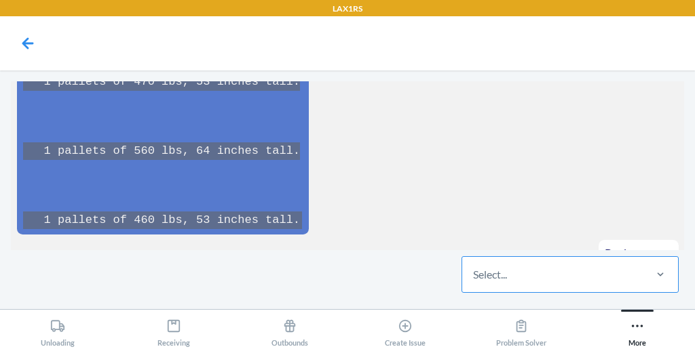
click at [495, 273] on div "Select..." at bounding box center [490, 275] width 34 height 16
click at [474, 273] on input "Select..." at bounding box center [473, 275] width 1 height 16
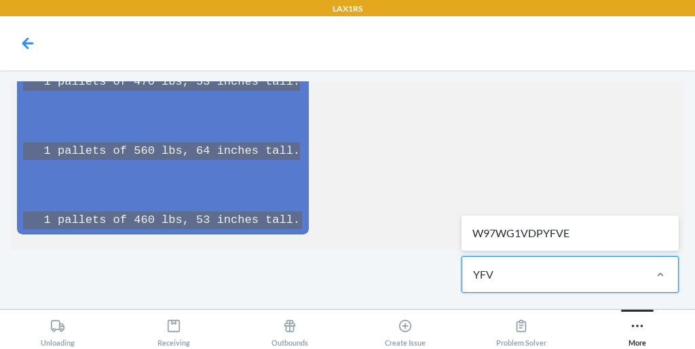
type input "YFVE"
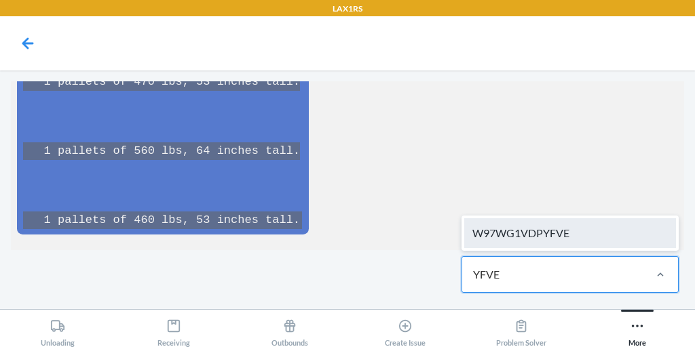
click at [592, 237] on div "W97WG1VDPYFVE" at bounding box center [570, 233] width 212 height 30
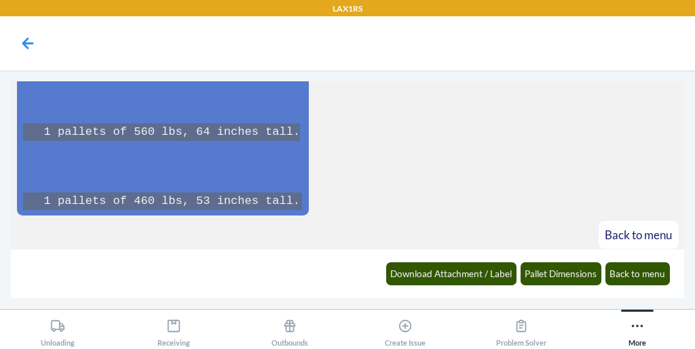
scroll to position [14322, 0]
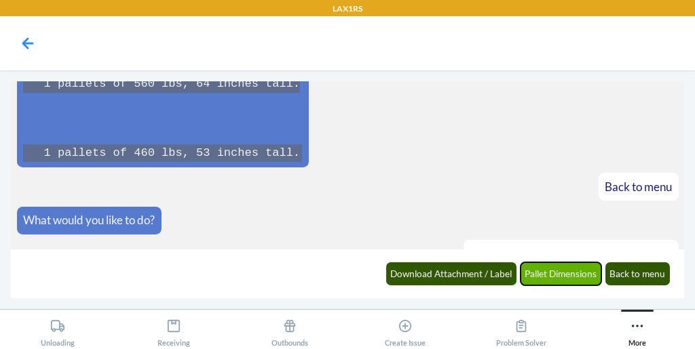
click at [556, 276] on button "Pallet Dimensions" at bounding box center [560, 274] width 81 height 23
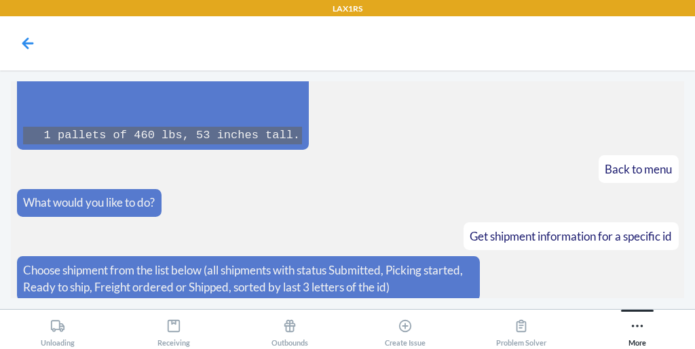
scroll to position [14423, 0]
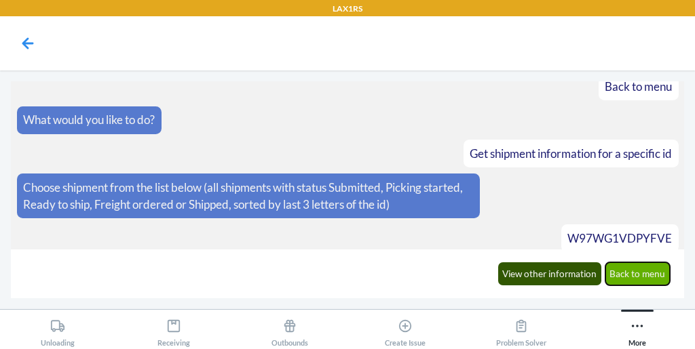
click at [621, 270] on button "Back to menu" at bounding box center [637, 274] width 65 height 23
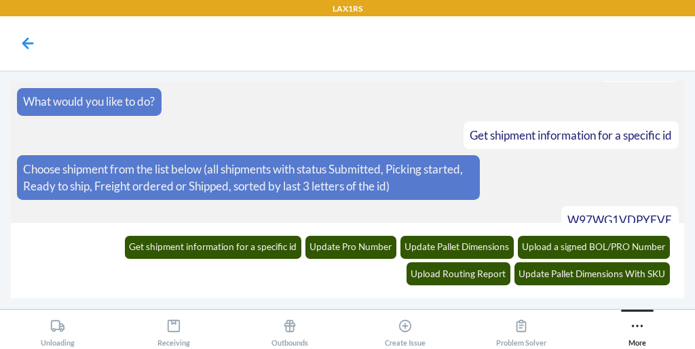
scroll to position [14516, 0]
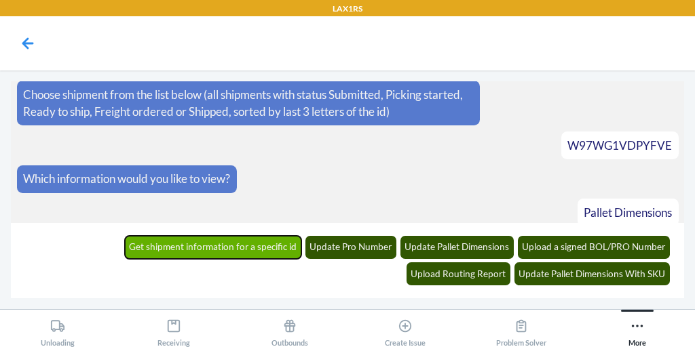
click at [135, 246] on button "Get shipment information for a specific id" at bounding box center [213, 247] width 177 height 23
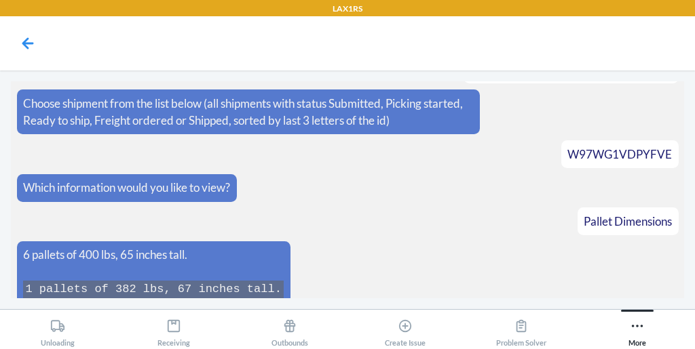
scroll to position [14572, 0]
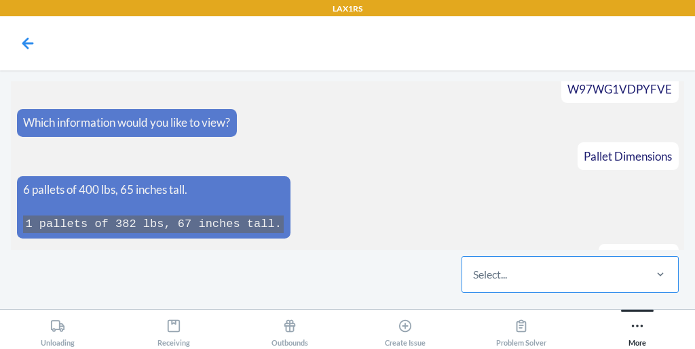
click at [486, 278] on div "Select..." at bounding box center [490, 275] width 34 height 16
click at [474, 278] on input "Select..." at bounding box center [473, 275] width 1 height 16
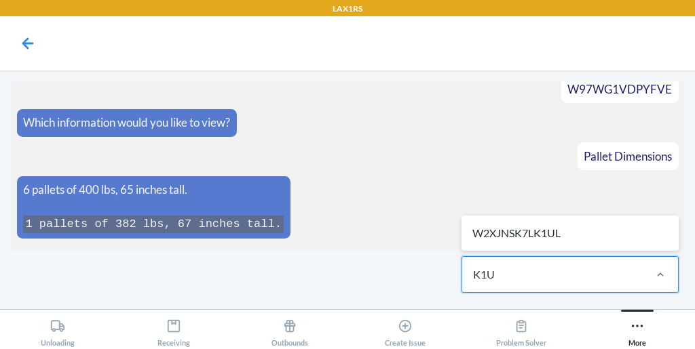
type input "K1UL"
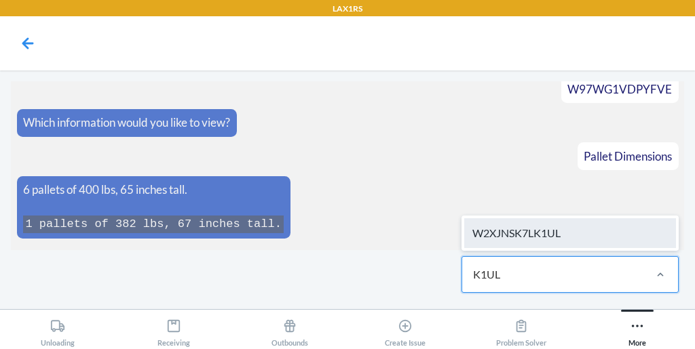
click at [525, 233] on div "W2XJNSK7LK1UL" at bounding box center [570, 233] width 212 height 30
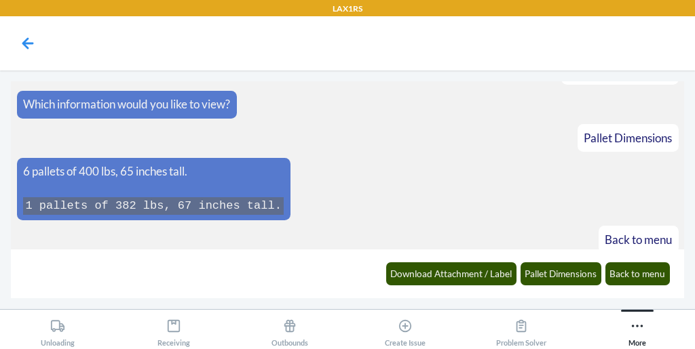
scroll to position [14638, 0]
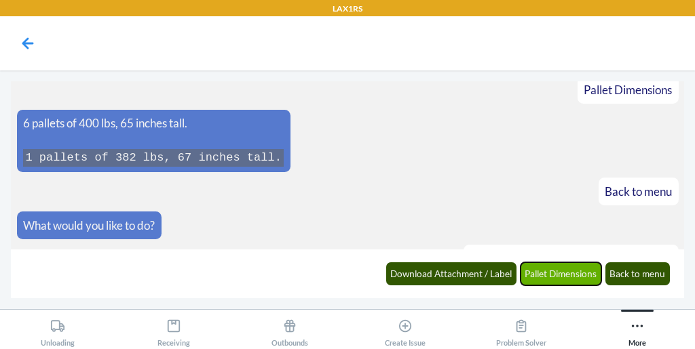
click at [552, 280] on button "Pallet Dimensions" at bounding box center [560, 274] width 81 height 23
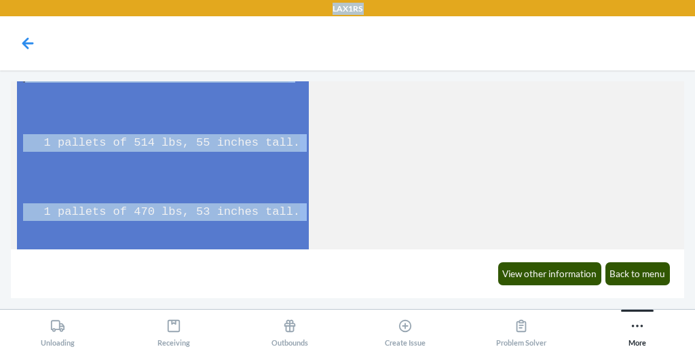
drag, startPoint x: 272, startPoint y: 261, endPoint x: 316, endPoint y: -60, distance: 323.9
click at [316, 0] on html "LAX1RS What would you like to do? Get shipment information for a specific id Ch…" at bounding box center [347, 174] width 695 height 349
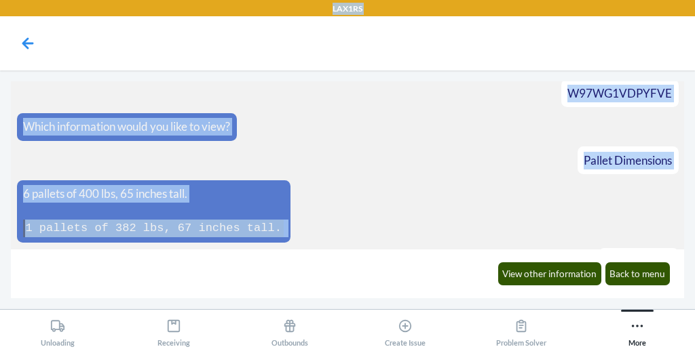
scroll to position [14704, 0]
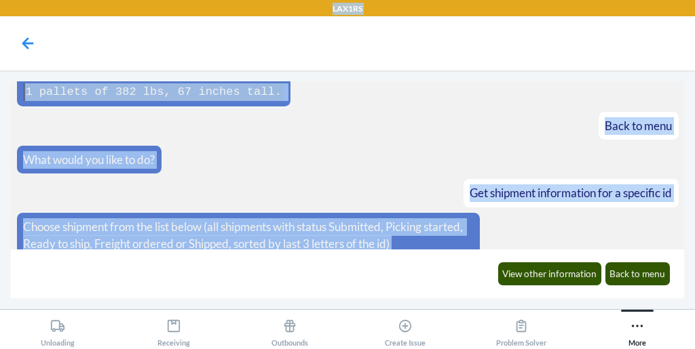
click at [622, 264] on div "W2XJNSK7LK1UL" at bounding box center [623, 278] width 109 height 28
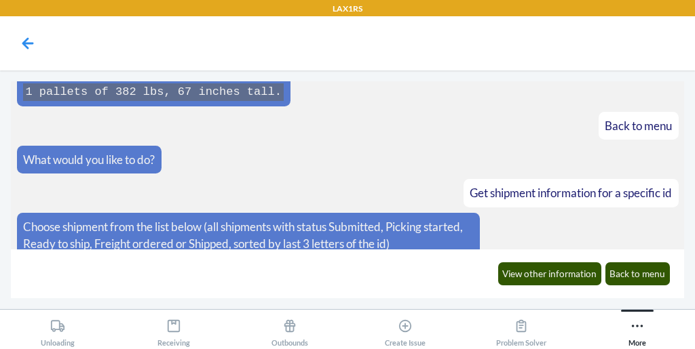
click at [614, 271] on span "W2XJNSK7LK1UL" at bounding box center [623, 278] width 96 height 14
drag, startPoint x: 614, startPoint y: 134, endPoint x: 659, endPoint y: 125, distance: 46.2
click at [659, 271] on span "W2XJNSK7LK1UL" at bounding box center [623, 278] width 96 height 14
click at [652, 271] on span "W2XJNSK7LK1UL" at bounding box center [623, 278] width 96 height 14
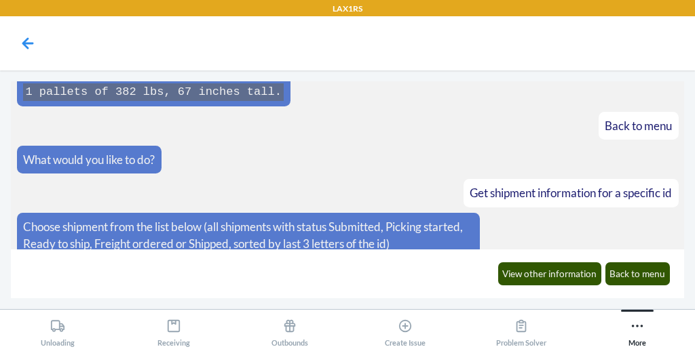
click at [652, 271] on span "W2XJNSK7LK1UL" at bounding box center [623, 278] width 96 height 14
copy span "W2XJNSK7LK1UL"
click at [638, 278] on button "Back to menu" at bounding box center [637, 274] width 65 height 23
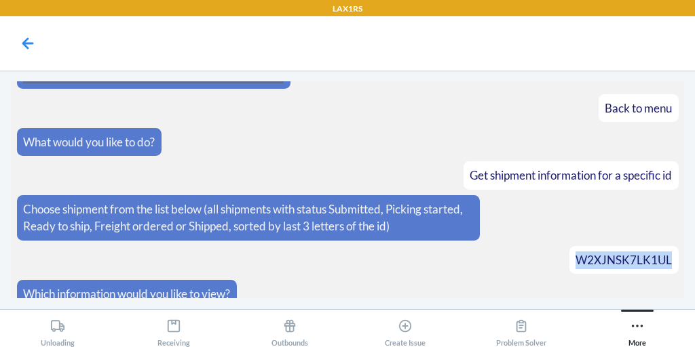
scroll to position [14797, 0]
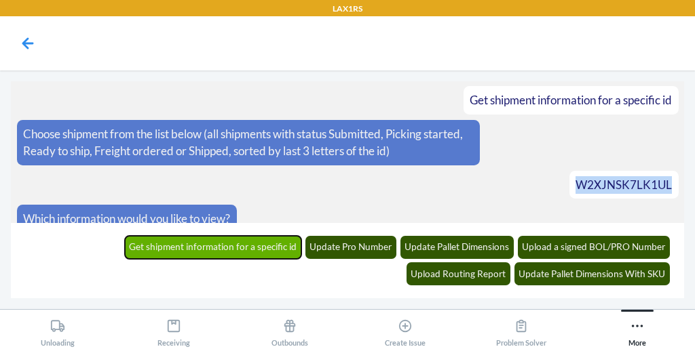
click at [138, 243] on button "Get shipment information for a specific id" at bounding box center [213, 247] width 177 height 23
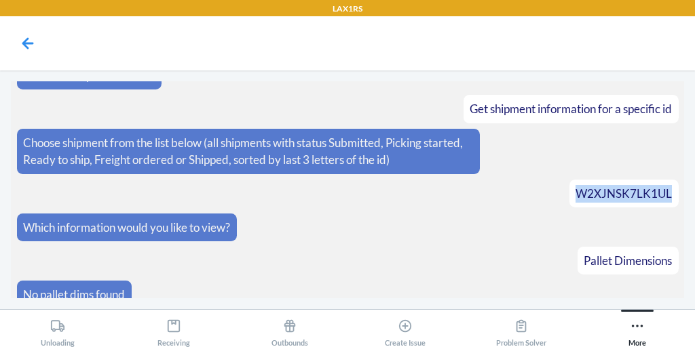
scroll to position [14853, 0]
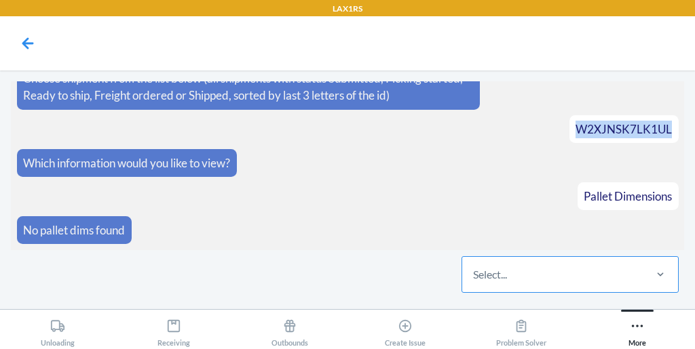
click at [495, 269] on div "Select..." at bounding box center [490, 275] width 34 height 16
click at [474, 269] on input "Select..." at bounding box center [473, 275] width 1 height 16
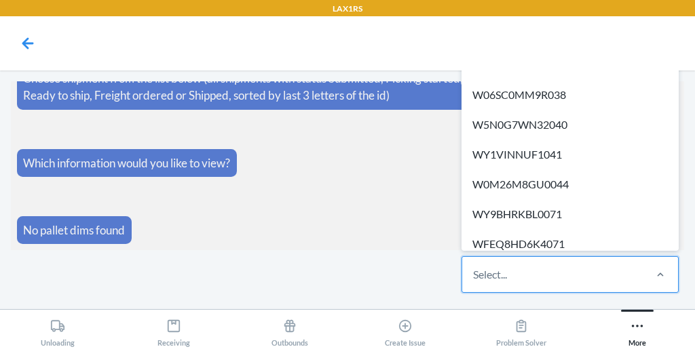
paste input "WA7M0NBCED4MK"
type input "WA7M0NBCED4MK"
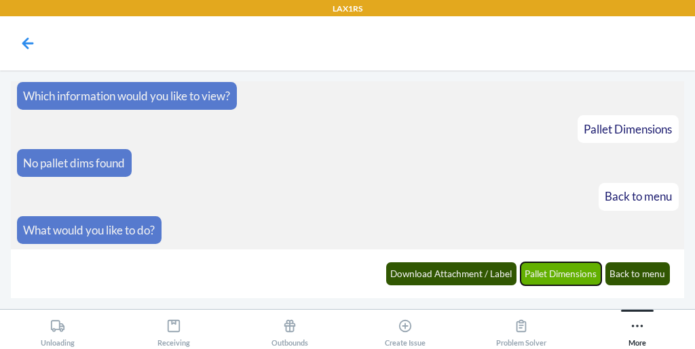
click at [566, 278] on button "Pallet Dimensions" at bounding box center [560, 274] width 81 height 23
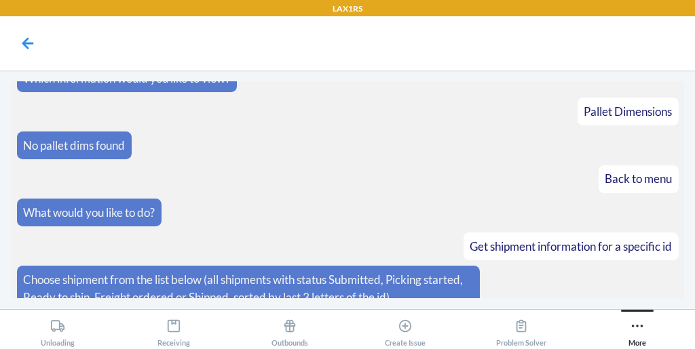
scroll to position [14986, 0]
